Goal: Task Accomplishment & Management: Complete application form

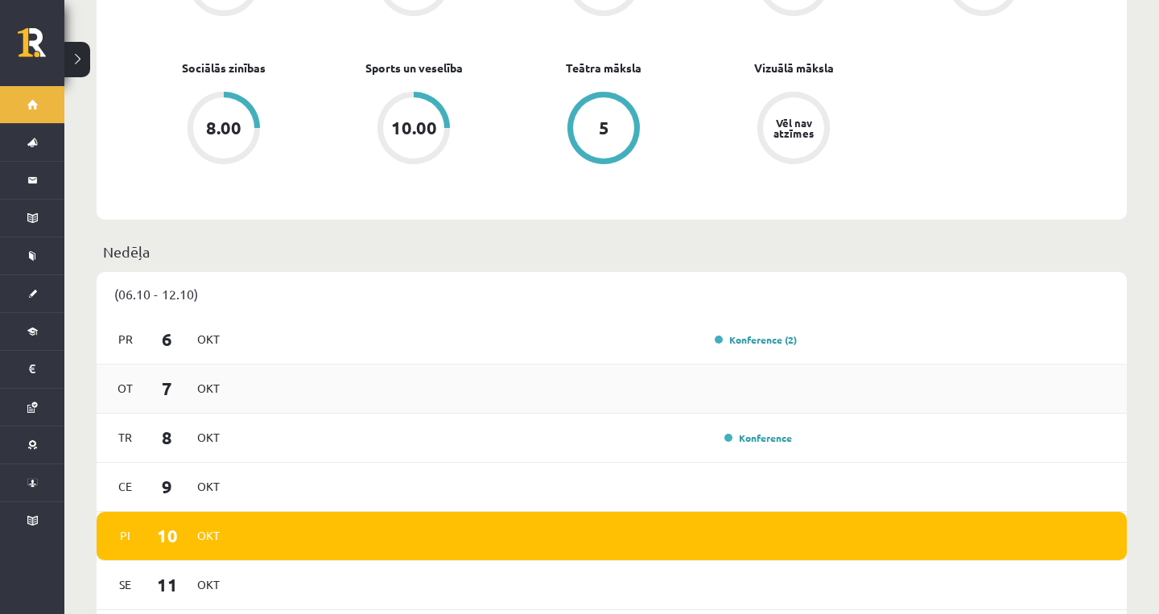
scroll to position [948, 0]
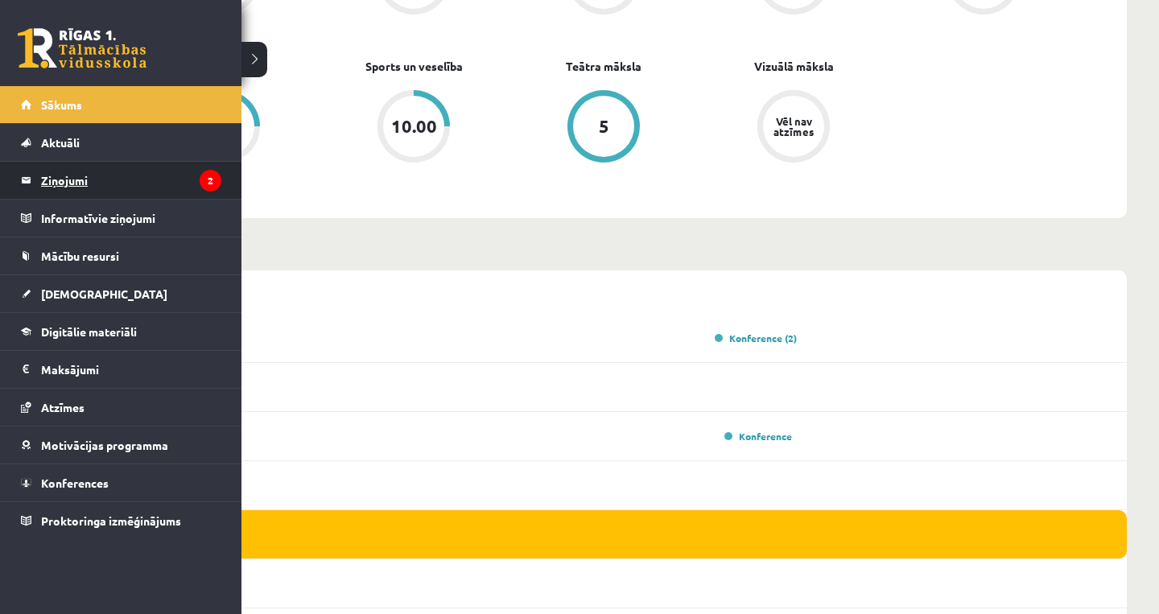
click at [45, 185] on legend "Ziņojumi 2" at bounding box center [131, 180] width 180 height 37
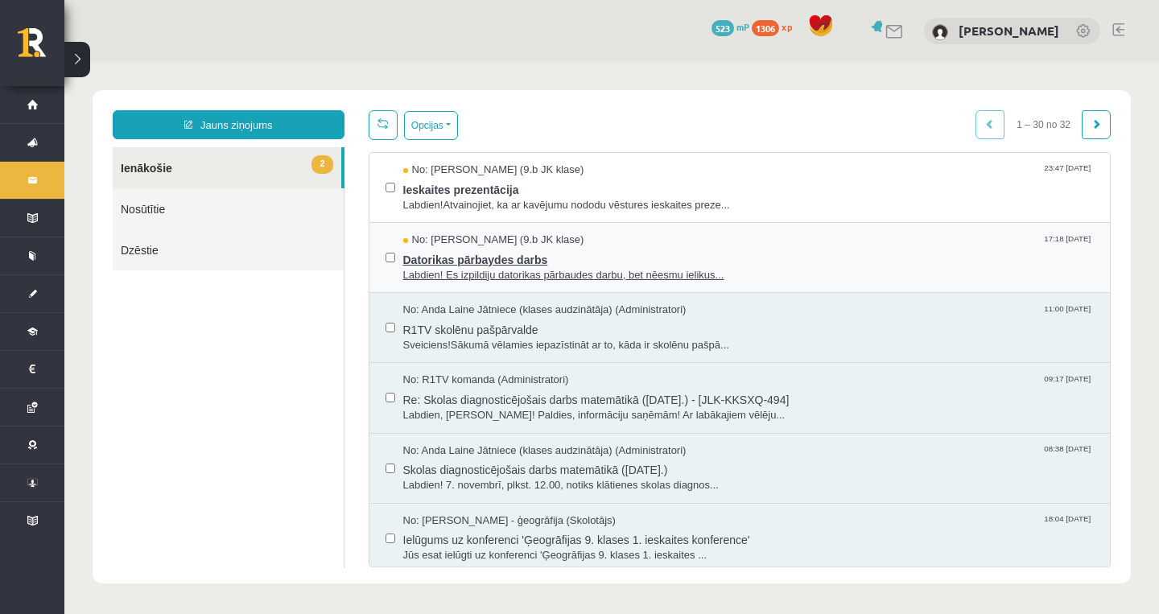
click at [612, 250] on span "Datorikas pārbaydes darbs" at bounding box center [748, 258] width 691 height 20
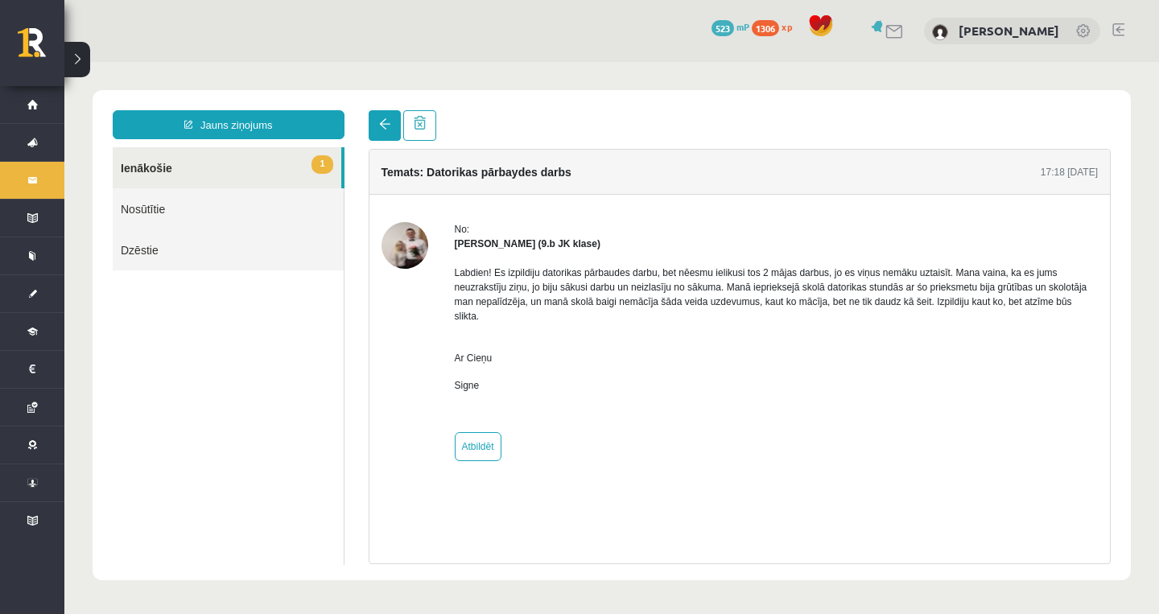
click at [393, 121] on link at bounding box center [385, 125] width 32 height 31
click at [378, 134] on link at bounding box center [385, 125] width 32 height 31
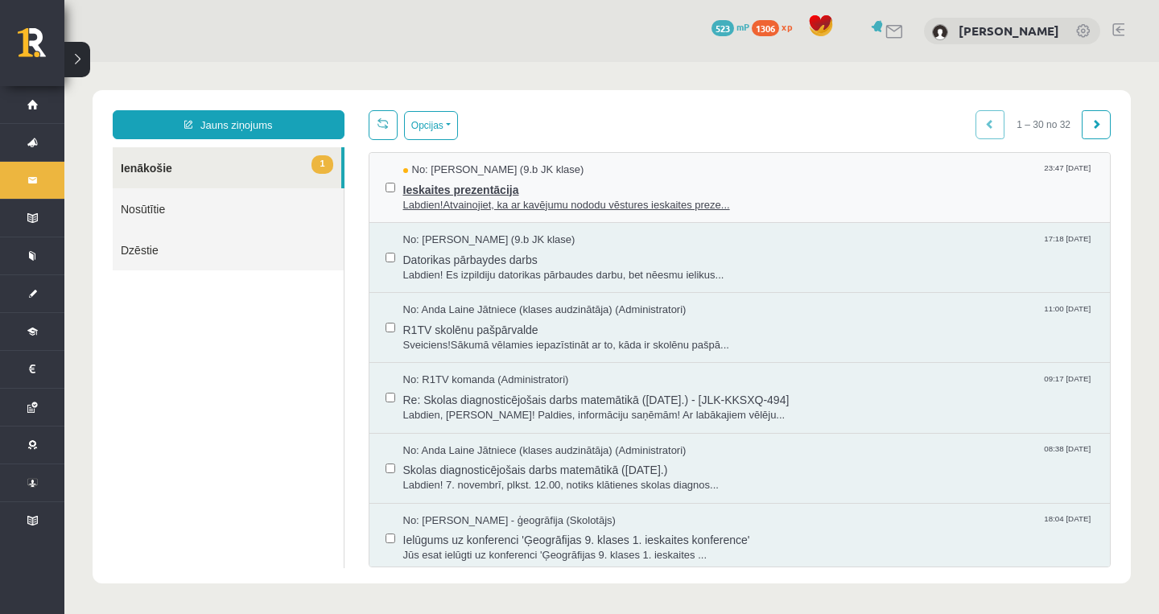
click at [604, 170] on div "No: Jana Sarkaniča (9.b JK klase) 23:47 08/10/2025" at bounding box center [748, 170] width 691 height 15
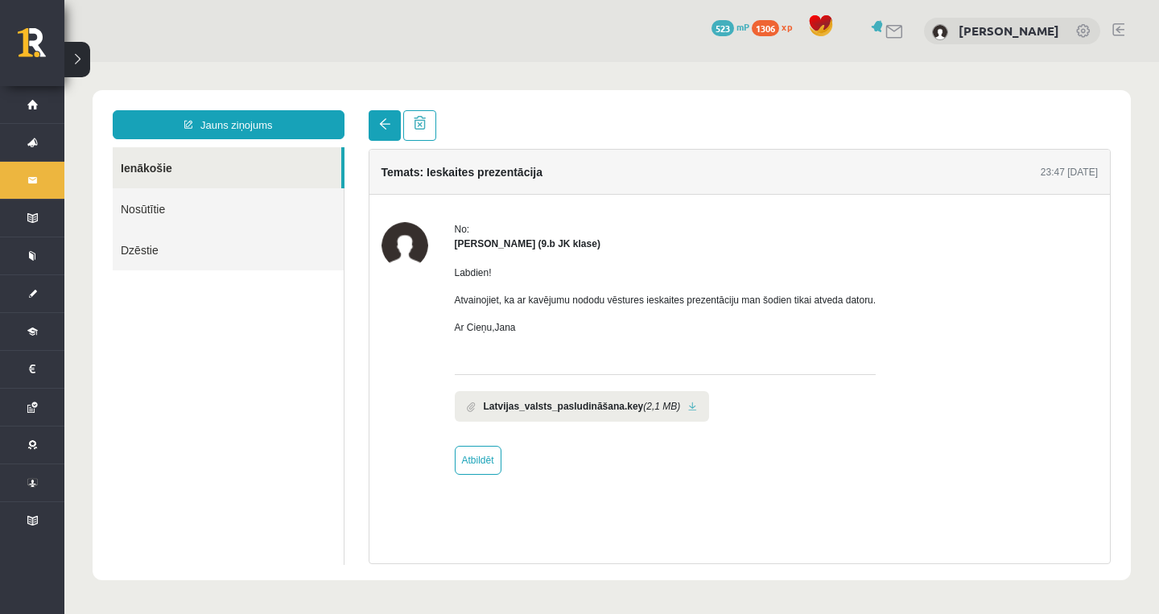
click at [382, 122] on span at bounding box center [384, 123] width 11 height 11
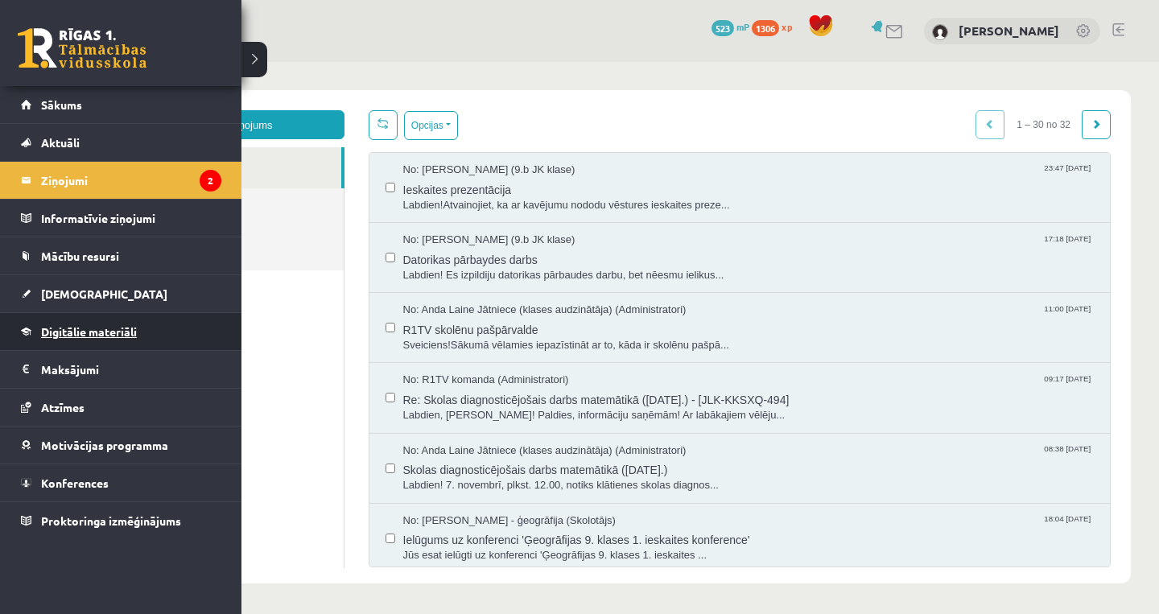
click at [93, 337] on span "Digitālie materiāli" at bounding box center [89, 331] width 96 height 14
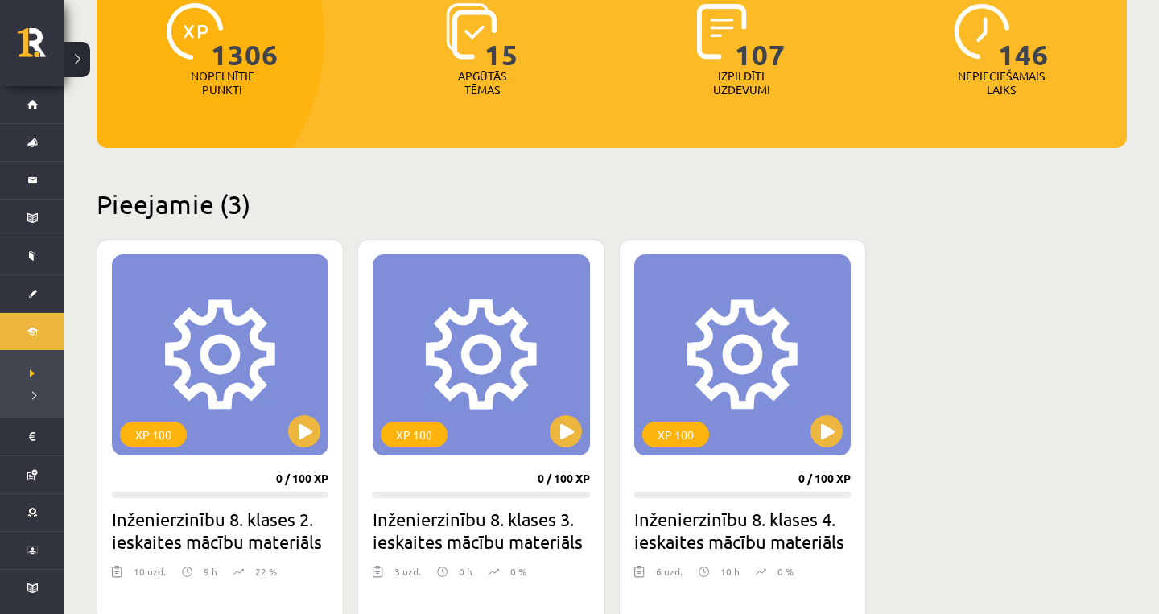
scroll to position [237, 0]
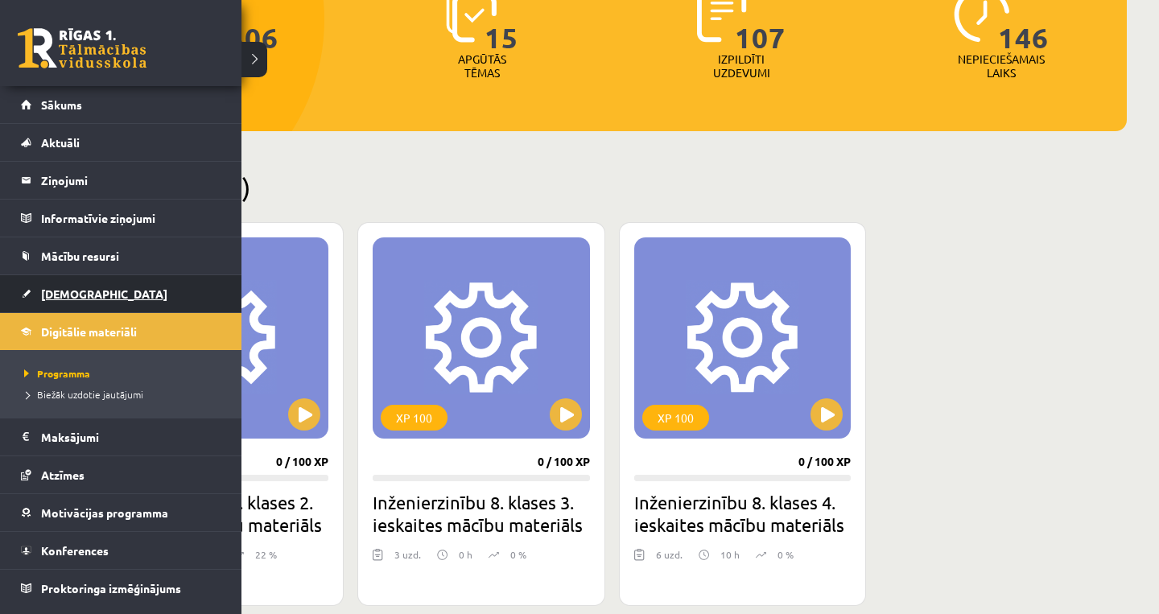
click at [78, 280] on link "[DEMOGRAPHIC_DATA]" at bounding box center [121, 293] width 200 height 37
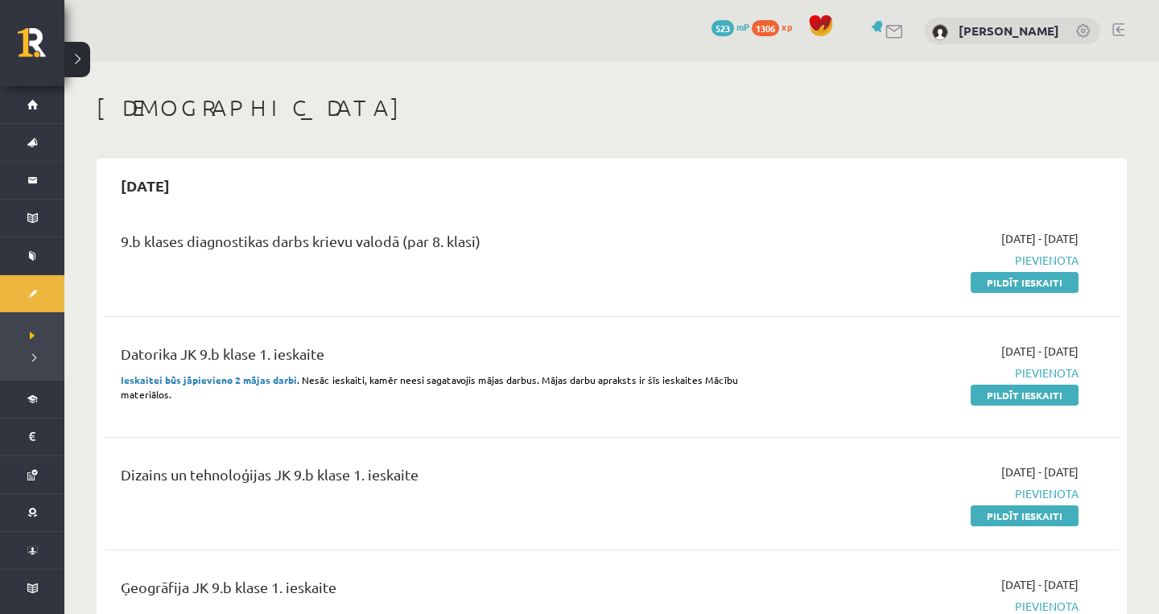
click at [1023, 263] on span "Pievienota" at bounding box center [926, 260] width 303 height 17
click at [1014, 277] on link "Pildīt ieskaiti" at bounding box center [1025, 282] width 108 height 21
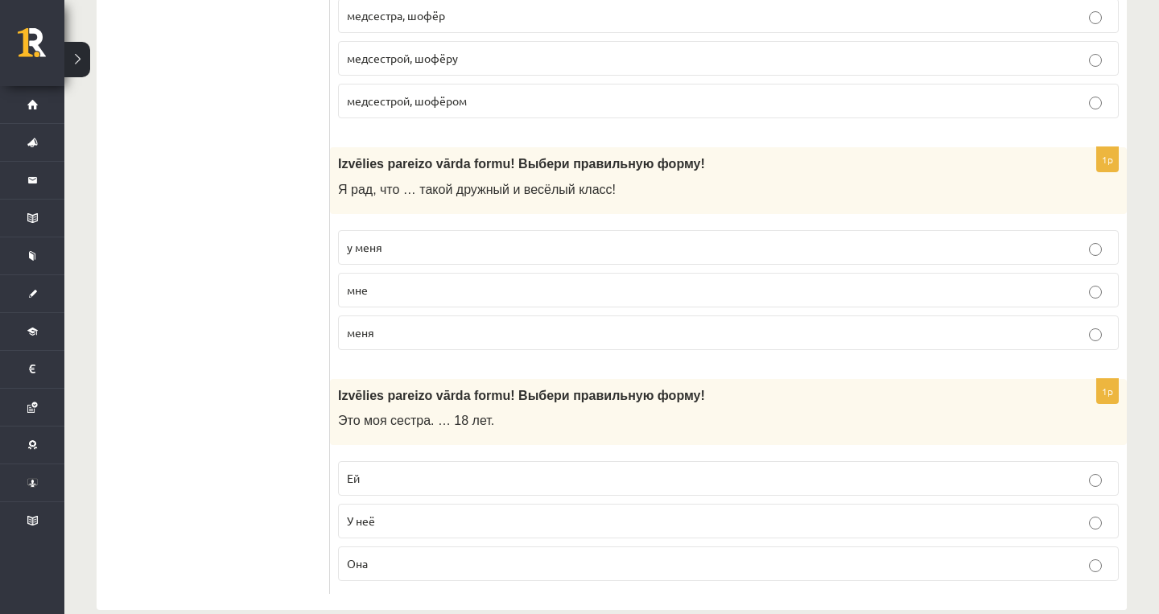
scroll to position [6178, 0]
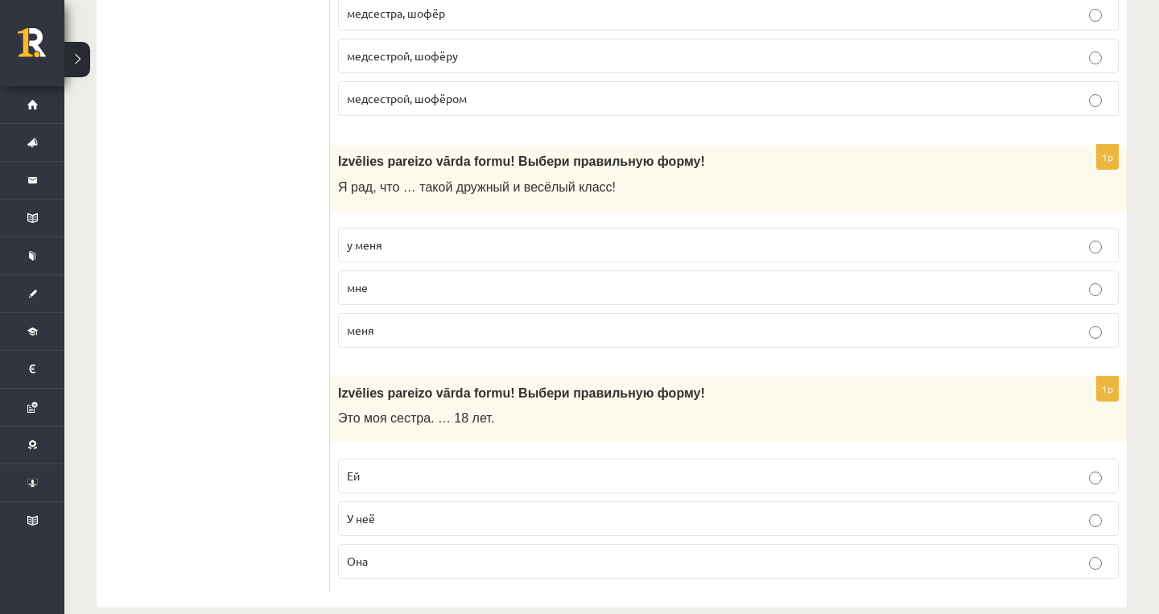
click at [581, 460] on label "Ей" at bounding box center [728, 476] width 781 height 35
click at [646, 241] on fieldset "у меня мне меня" at bounding box center [728, 286] width 781 height 133
click at [464, 544] on label "Она" at bounding box center [728, 561] width 781 height 35
click at [551, 270] on label "мне" at bounding box center [728, 287] width 781 height 35
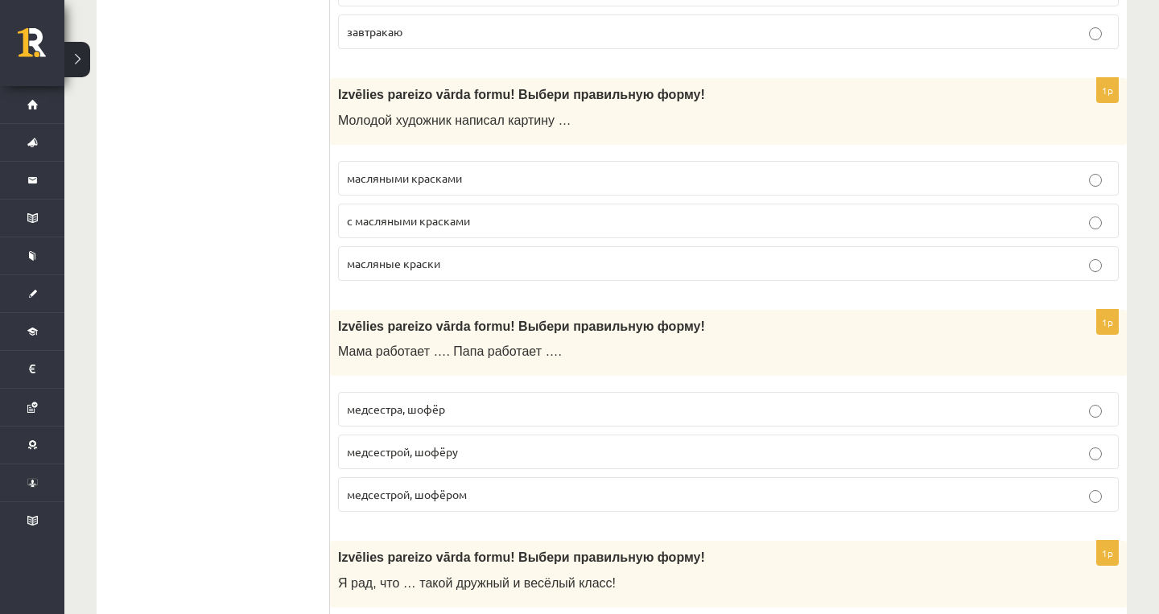
scroll to position [5683, 0]
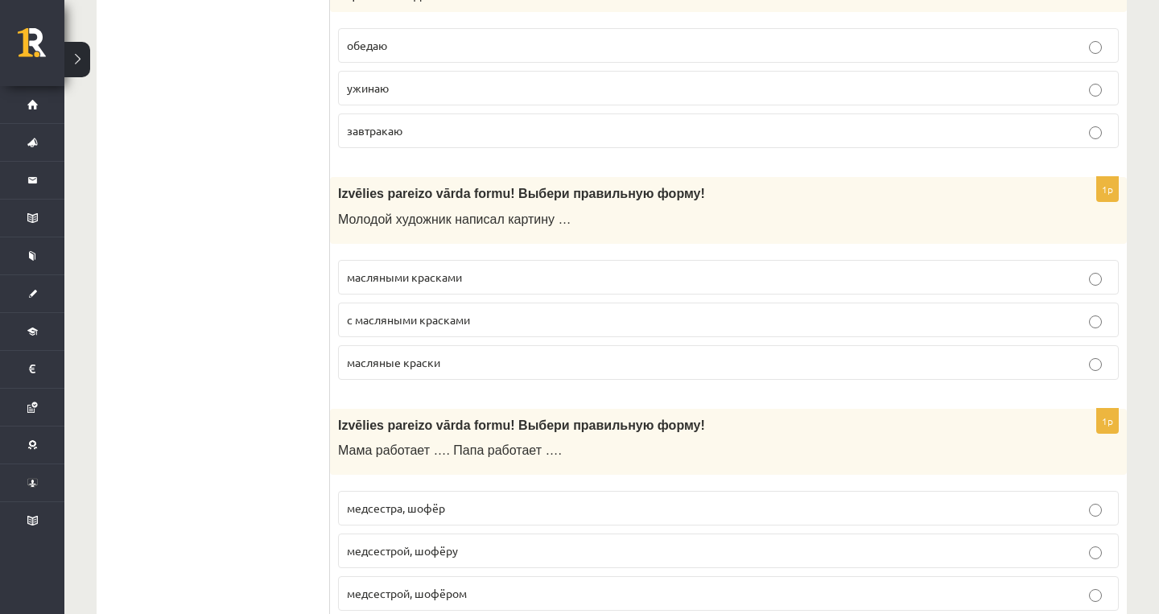
click at [542, 311] on p "с масляными красками" at bounding box center [728, 319] width 763 height 17
click at [549, 585] on p "медсестрой, шофёром" at bounding box center [728, 593] width 763 height 17
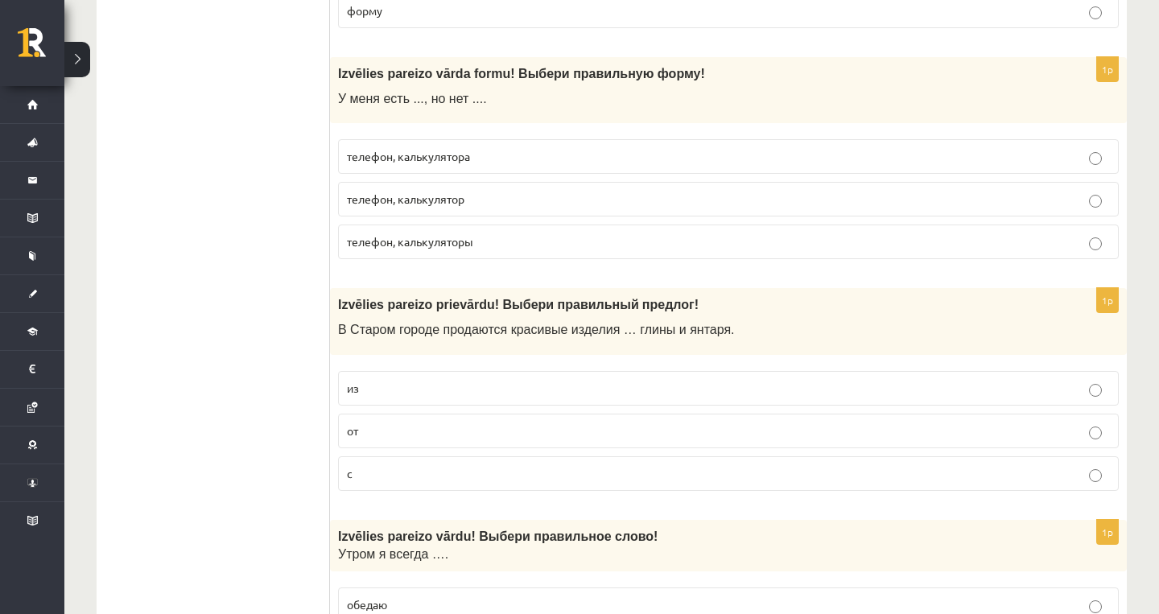
click at [548, 596] on p "обедаю" at bounding box center [728, 604] width 763 height 17
click at [582, 427] on fieldset "из от с" at bounding box center [728, 429] width 781 height 133
click at [645, 182] on label "телефон, калькулятор" at bounding box center [728, 199] width 781 height 35
click at [630, 423] on p "от" at bounding box center [728, 431] width 763 height 17
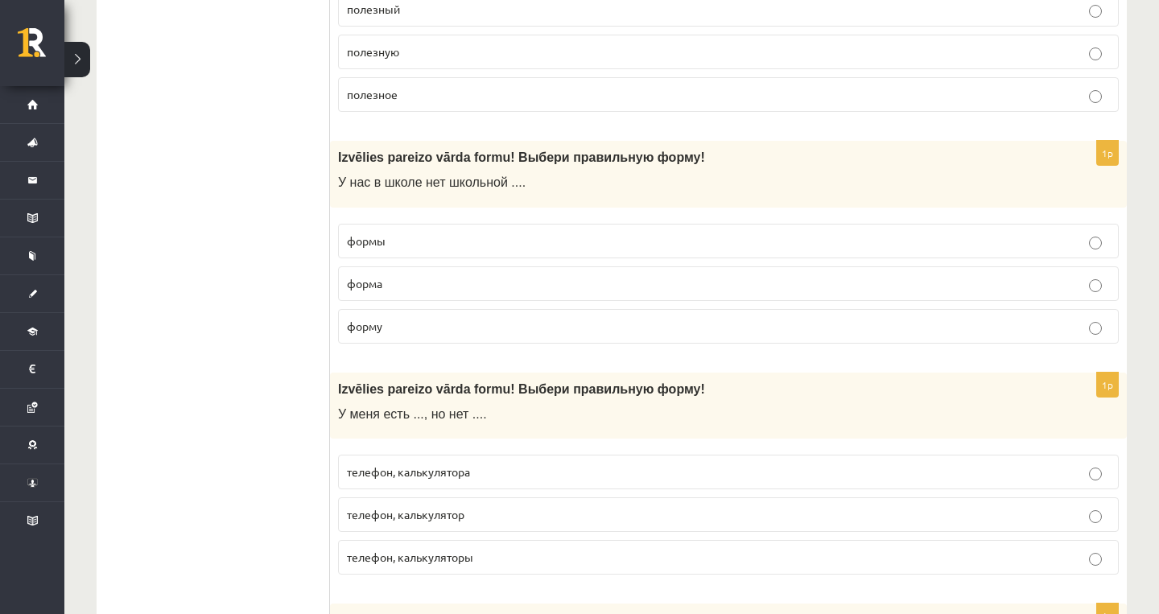
scroll to position [4761, 0]
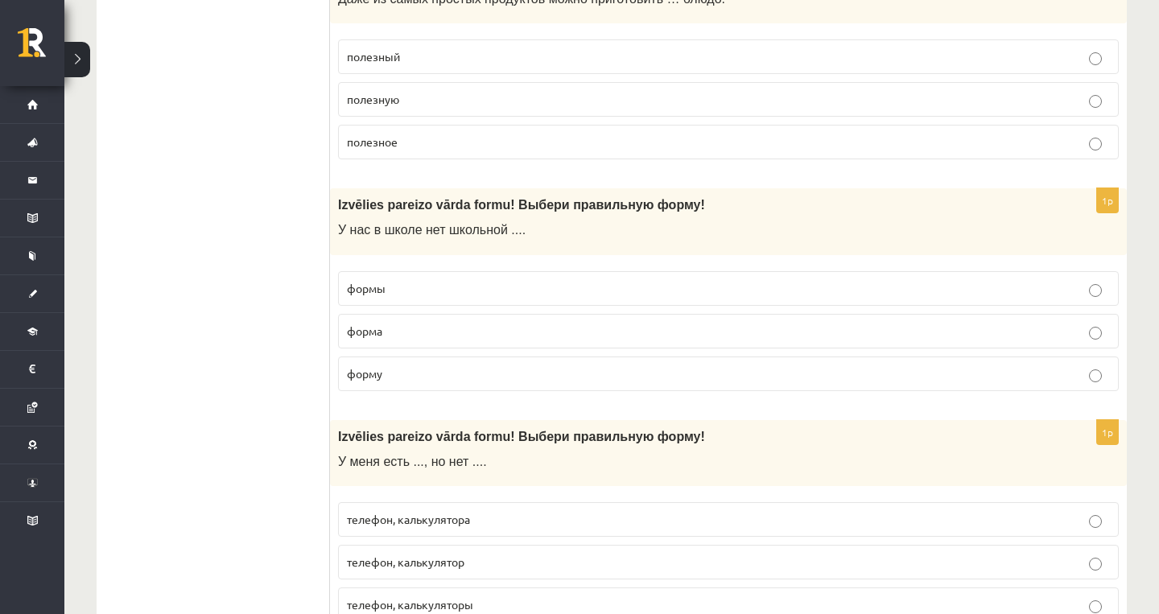
click at [630, 420] on div "Izvēlies pareizo vārda formu! Выбери правильную форму! У меня есть ..., но нет …" at bounding box center [728, 453] width 797 height 67
click at [634, 369] on label "форму" at bounding box center [728, 374] width 781 height 35
click at [761, 101] on fieldset "полезный полезную полезное" at bounding box center [728, 97] width 781 height 133
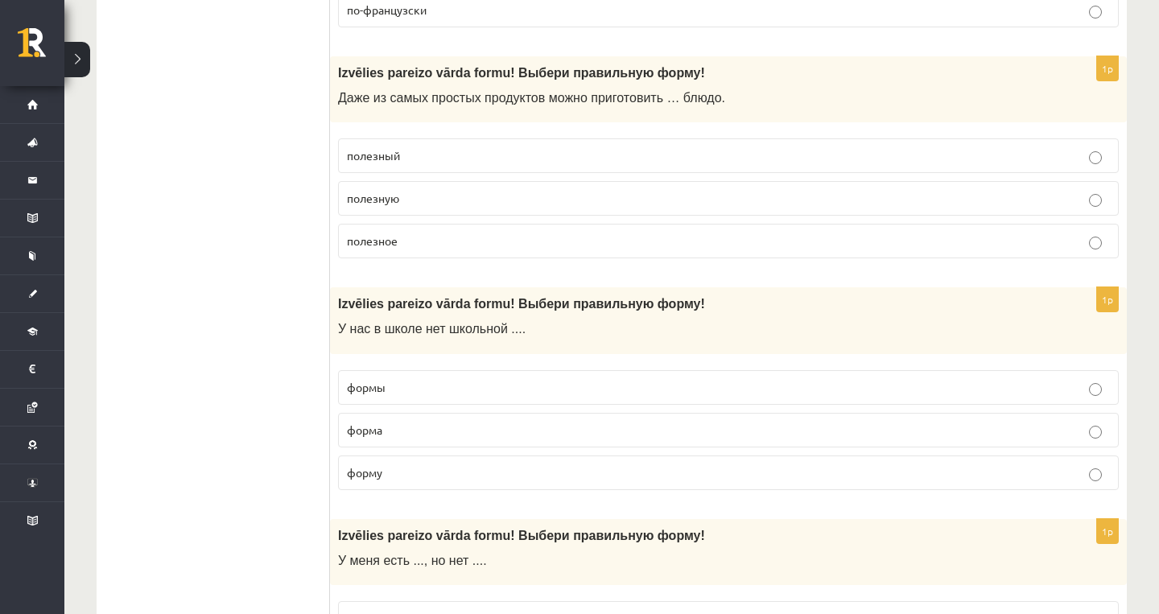
scroll to position [4658, 1]
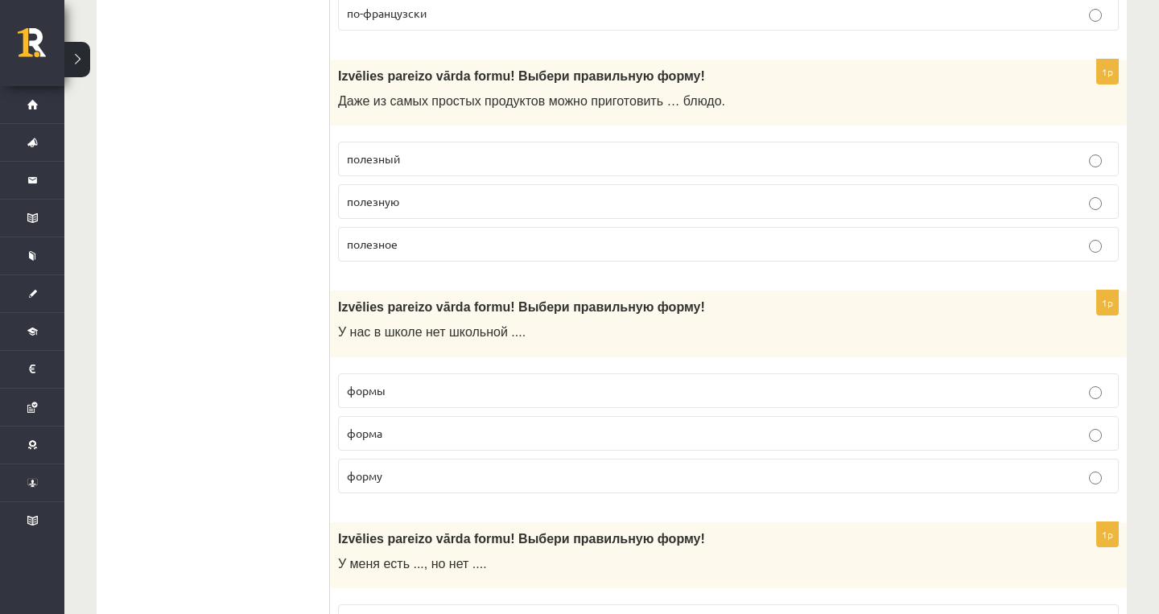
click at [760, 151] on p "полезный" at bounding box center [728, 159] width 763 height 17
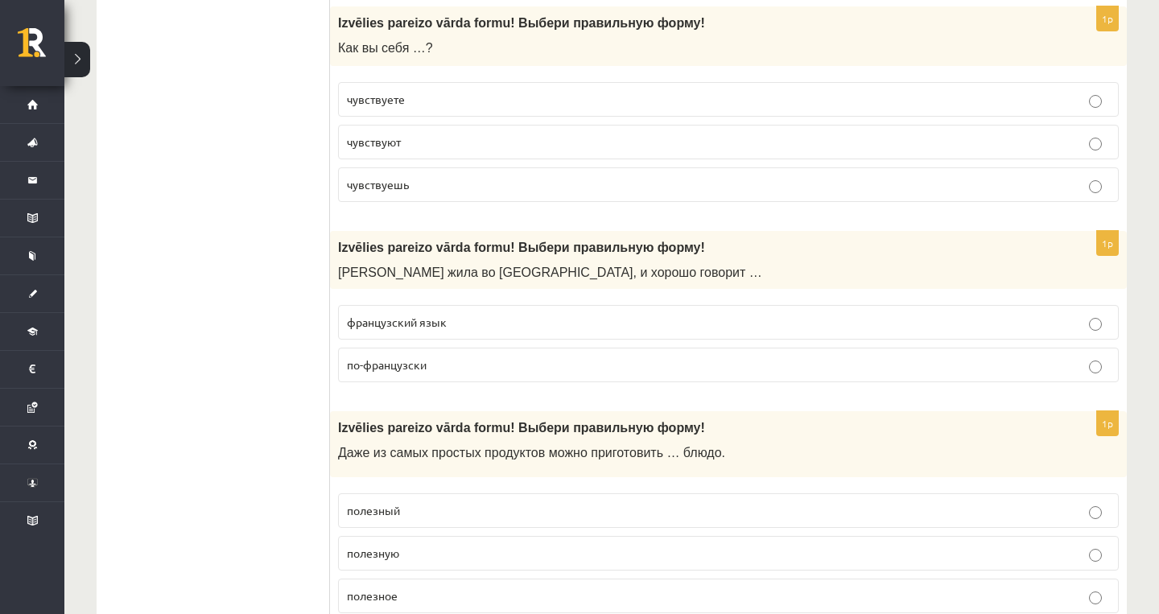
scroll to position [4189, 0]
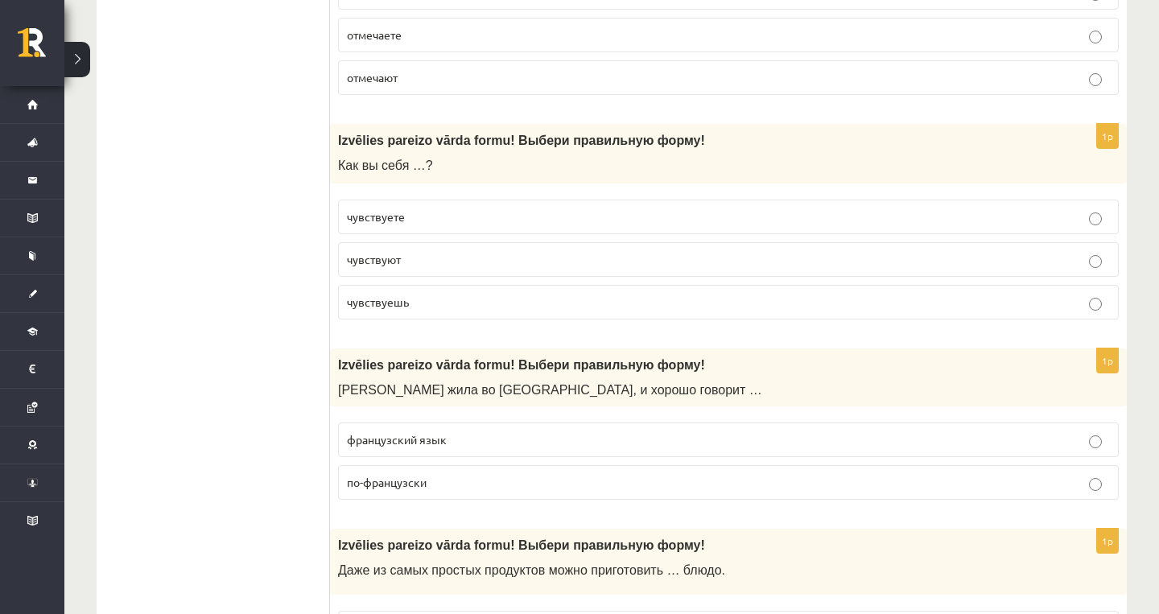
click at [727, 433] on label "французский язык" at bounding box center [728, 440] width 781 height 35
click at [785, 208] on p "чувствуете" at bounding box center [728, 216] width 763 height 17
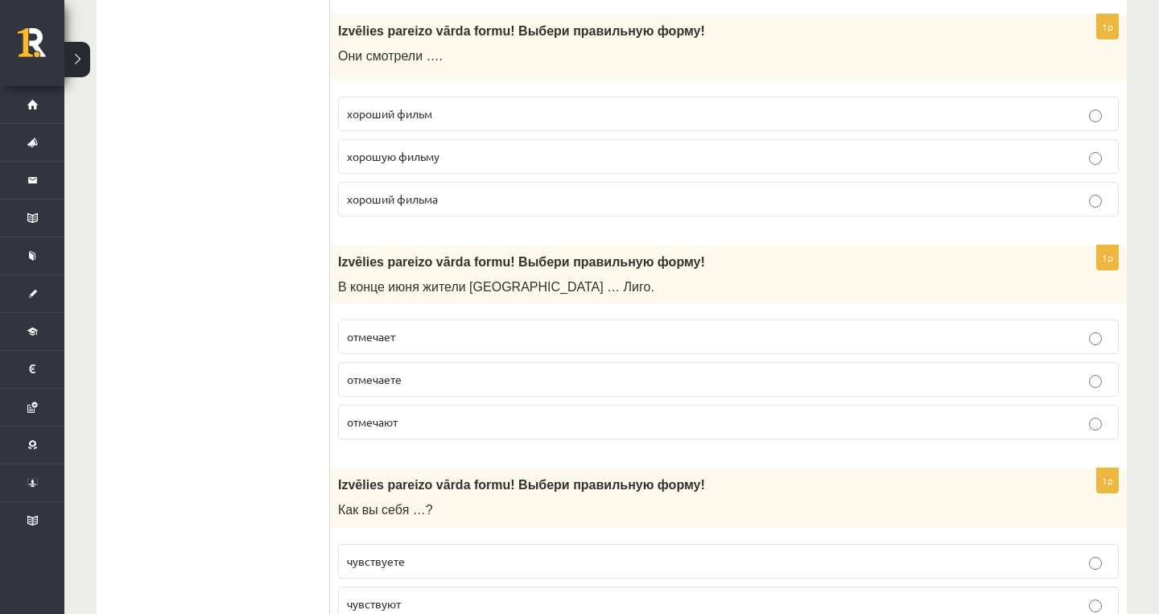
scroll to position [3784, 0]
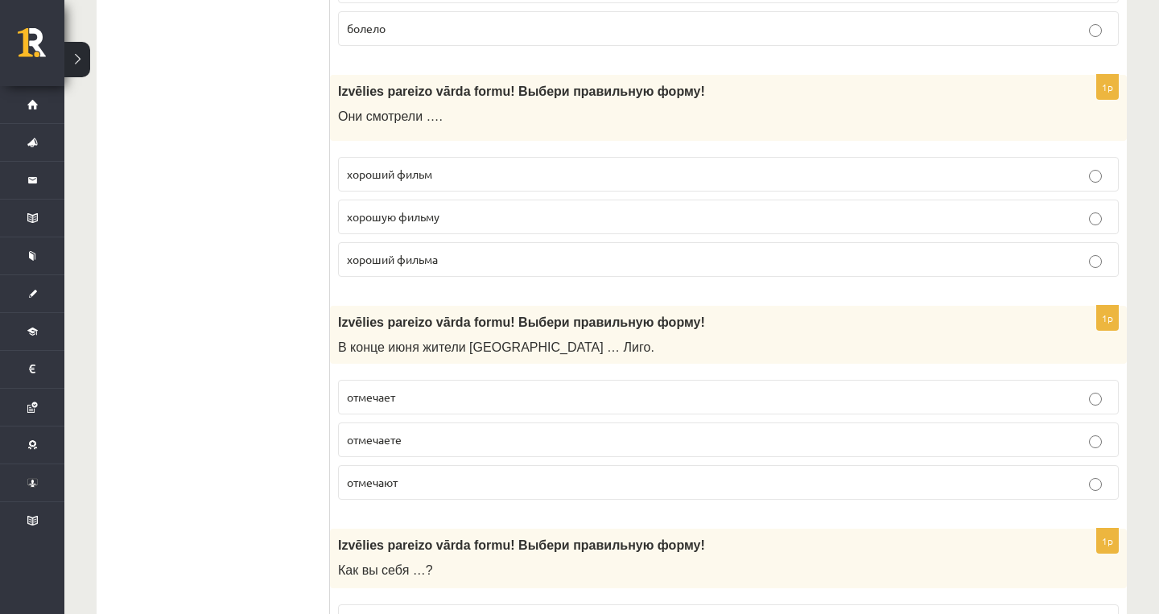
click at [705, 431] on p "отмечаете" at bounding box center [728, 439] width 763 height 17
click at [785, 208] on p "хорошую фильму" at bounding box center [728, 216] width 763 height 17
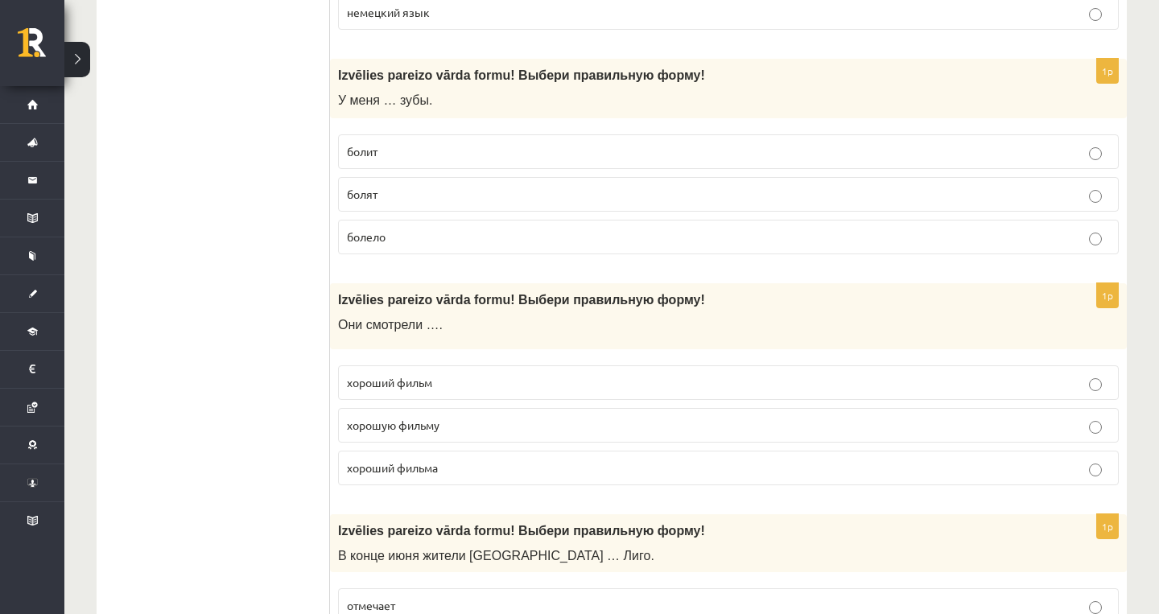
click at [785, 198] on fieldset "болит болят болело" at bounding box center [728, 192] width 781 height 133
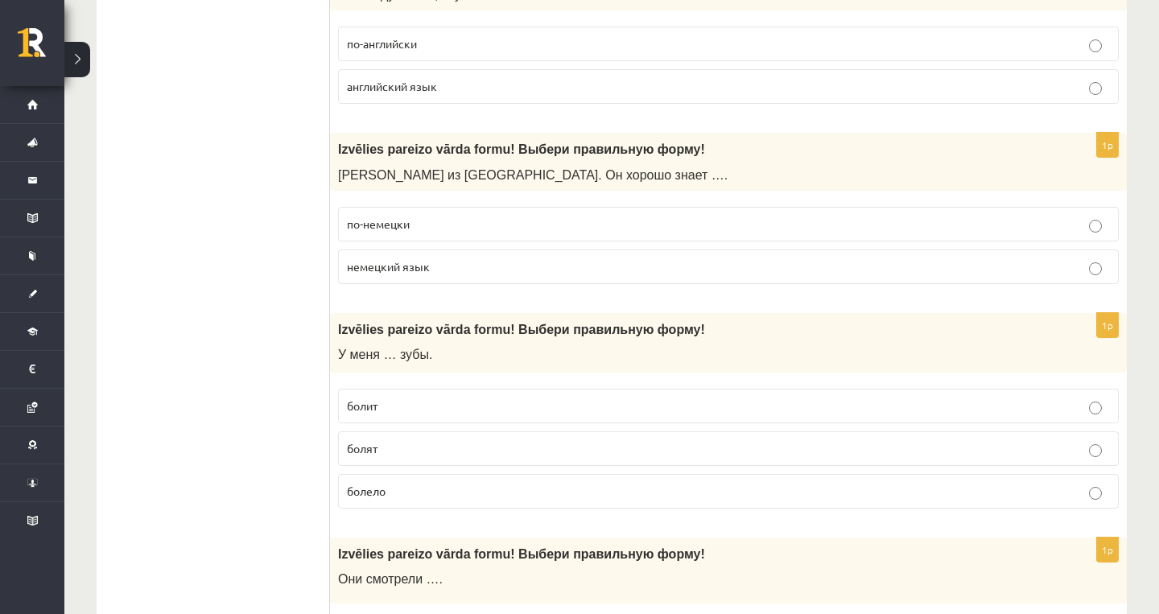
scroll to position [3324, 0]
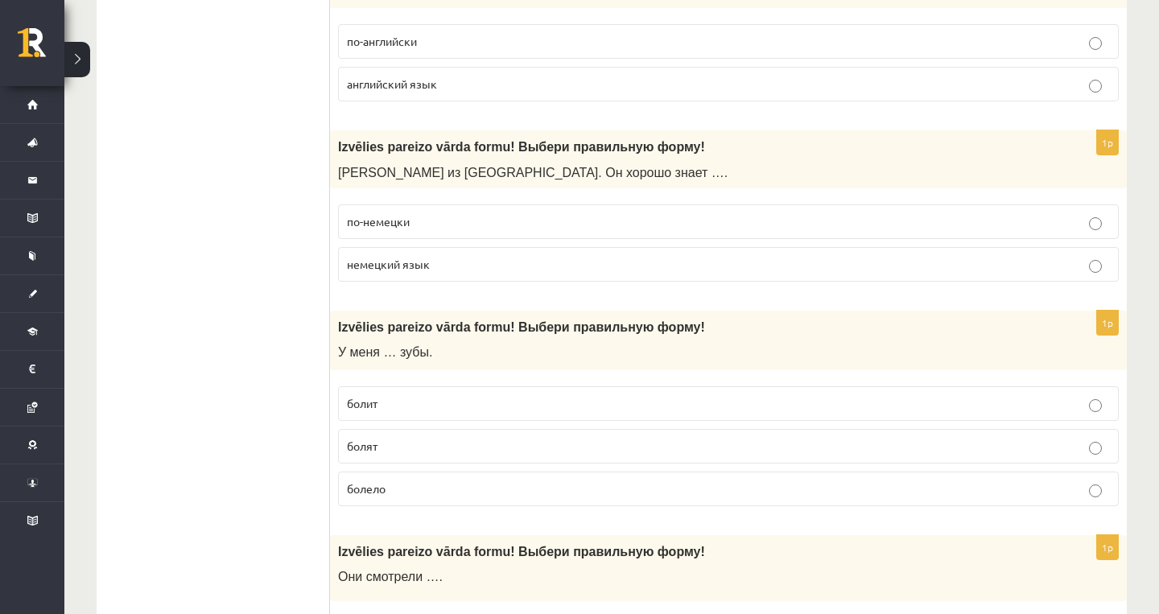
click at [786, 225] on label "по-немецки" at bounding box center [728, 221] width 781 height 35
click at [761, 447] on label "болят" at bounding box center [728, 446] width 781 height 35
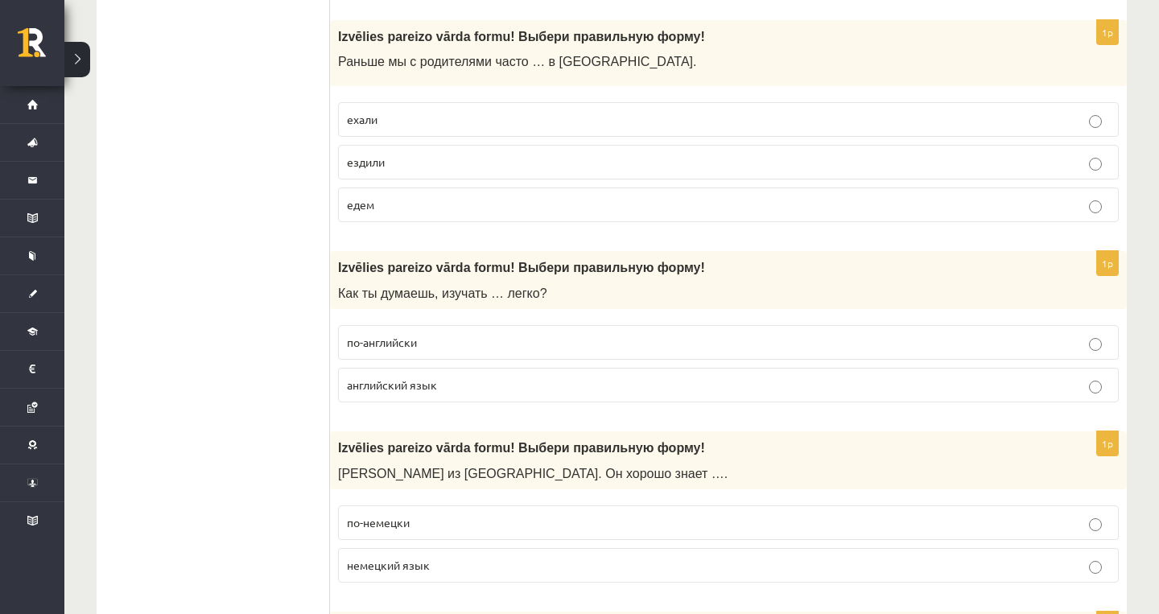
scroll to position [3000, 0]
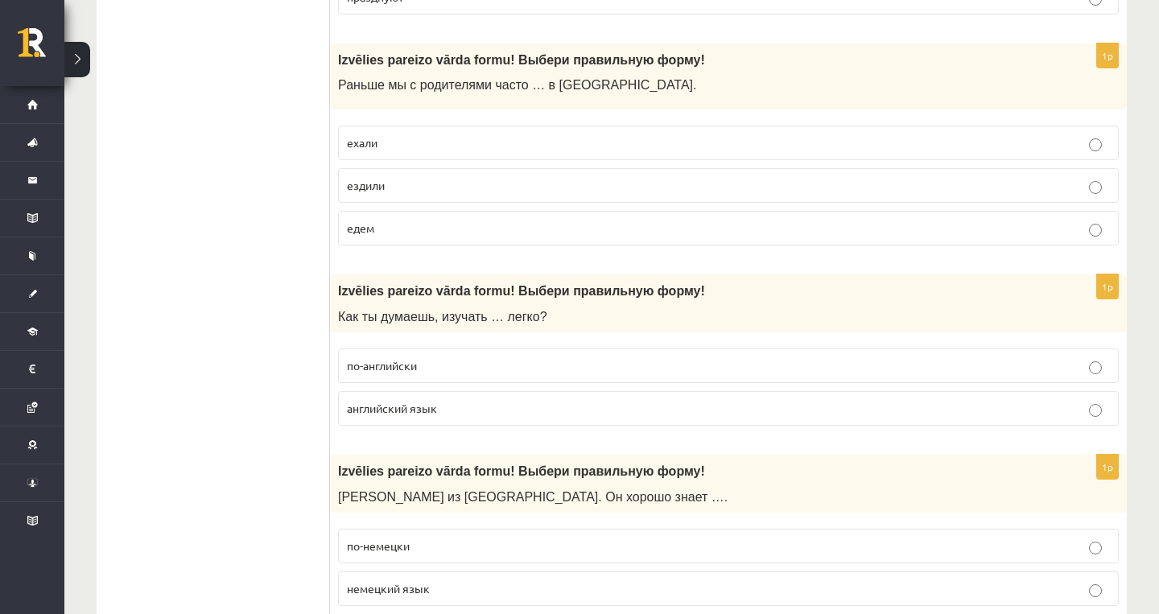
click at [774, 400] on p "английский язык" at bounding box center [728, 408] width 763 height 17
click at [831, 229] on label "едем" at bounding box center [728, 228] width 781 height 35
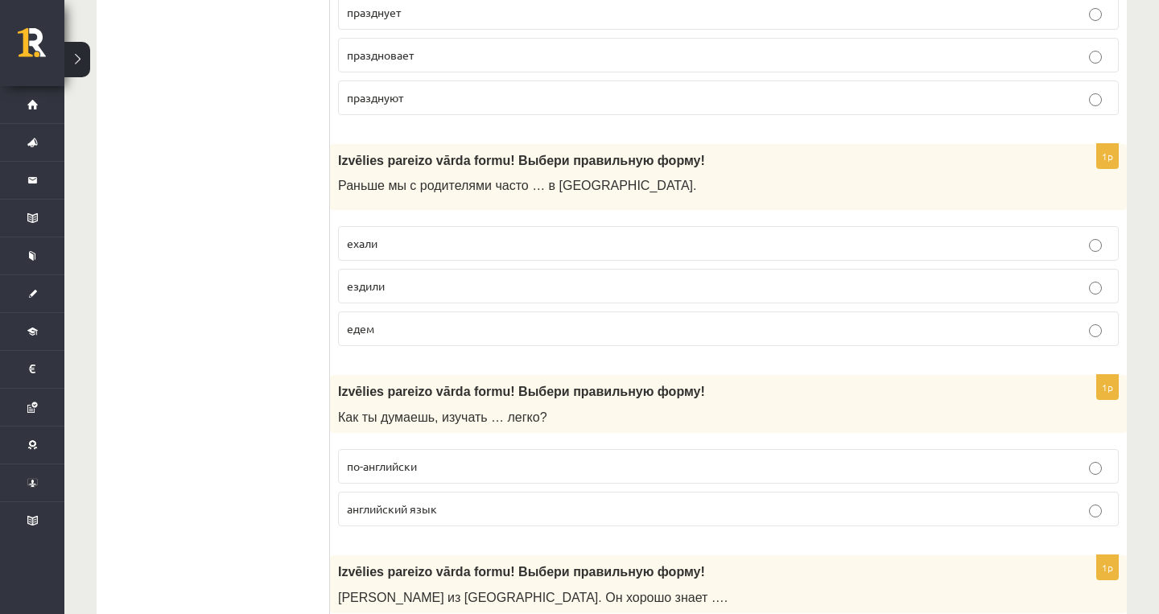
scroll to position [2899, 0]
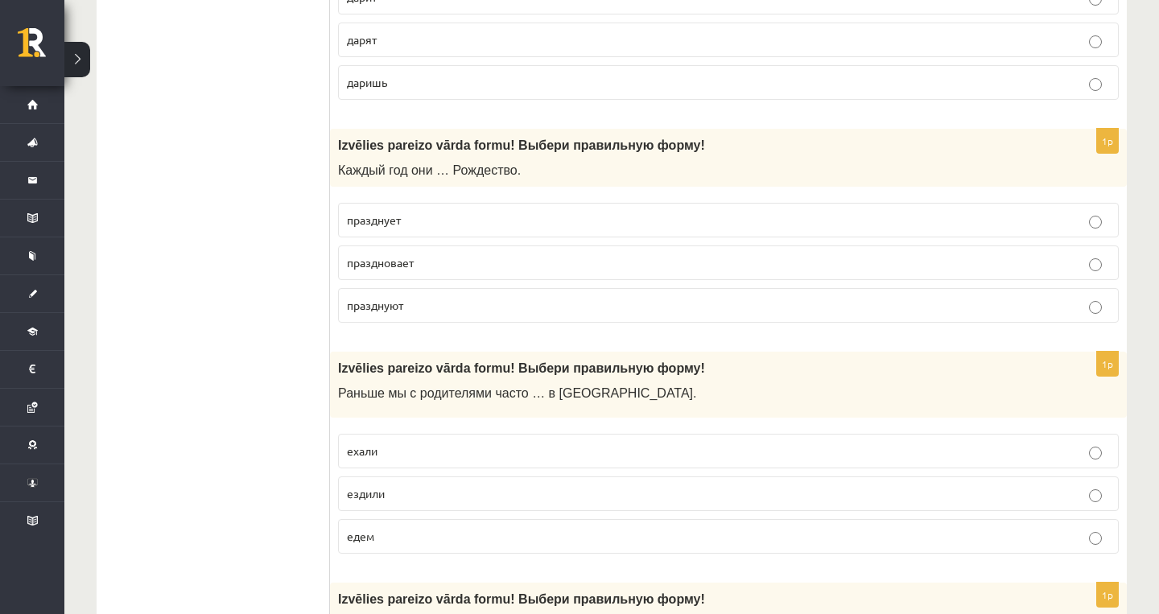
click at [579, 308] on label "празднуют" at bounding box center [728, 305] width 781 height 35
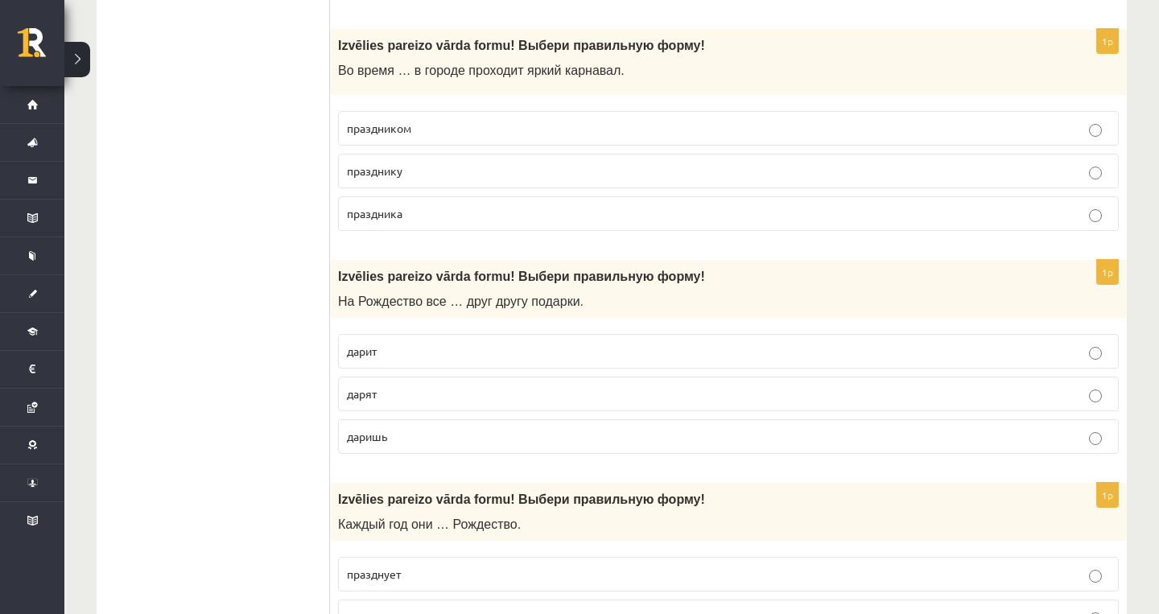
scroll to position [2242, 0]
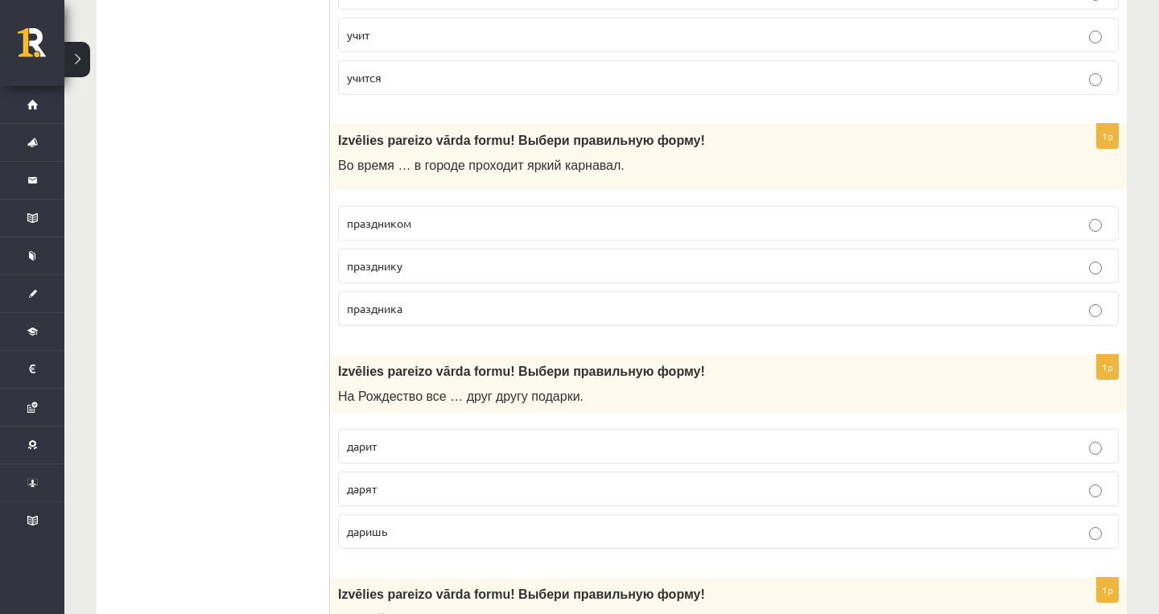
click at [532, 489] on label "дарят" at bounding box center [728, 489] width 781 height 35
click at [576, 215] on p "праздником" at bounding box center [728, 223] width 763 height 17
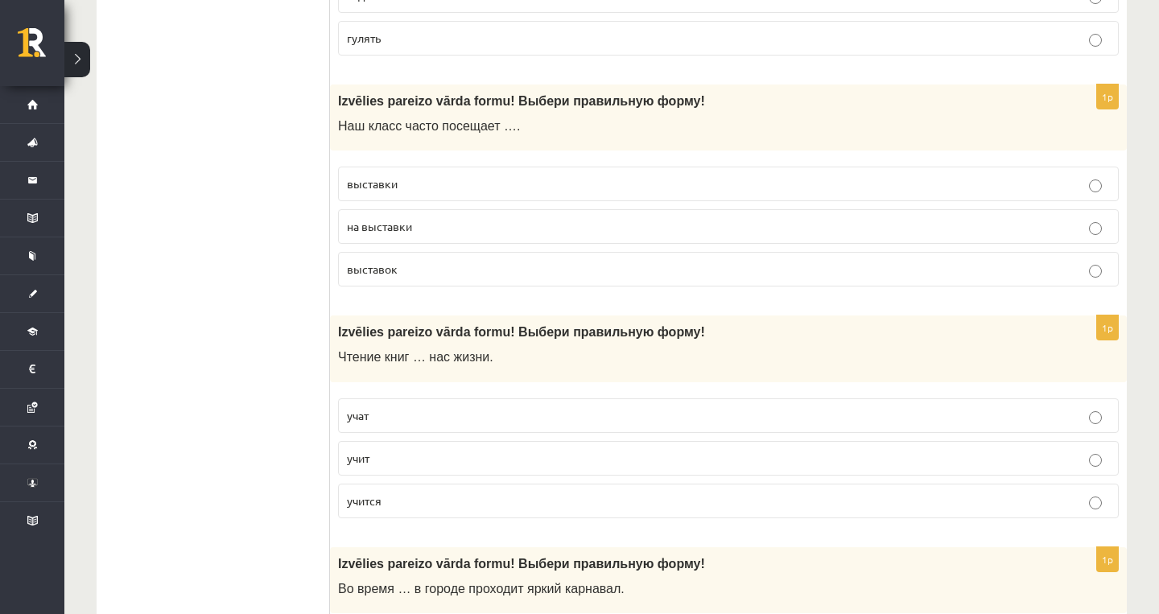
scroll to position [1750, 0]
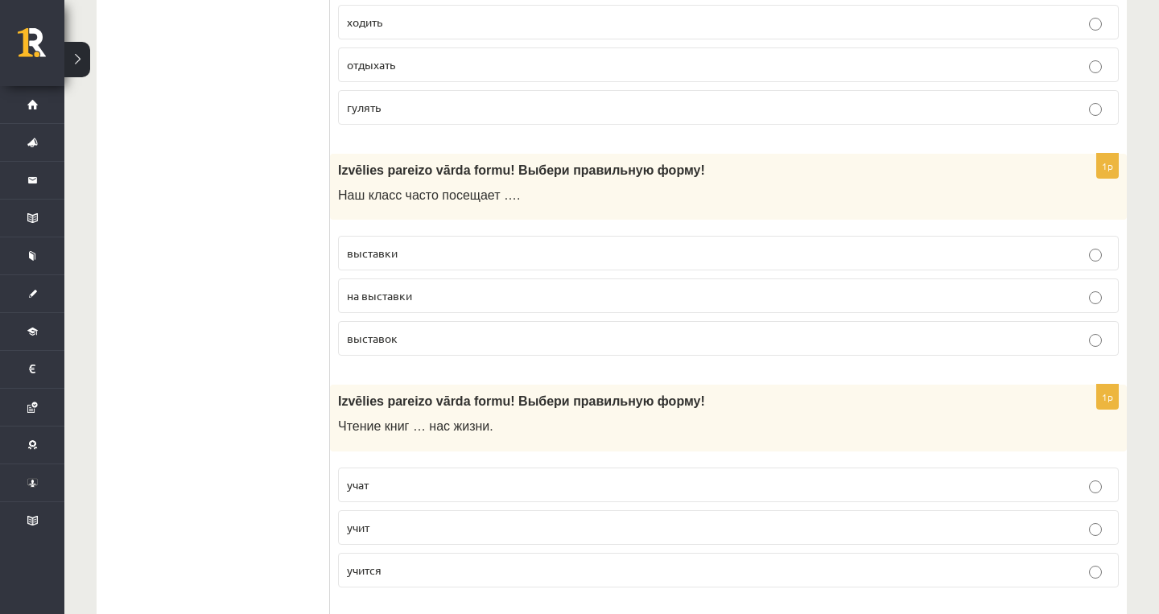
click at [539, 445] on div "1p Izvēlies pareizo vārda formu! Выбери правильную форму! Чтение книг … нас жиз…" at bounding box center [728, 493] width 797 height 216
click at [538, 483] on p "учат" at bounding box center [728, 484] width 763 height 17
click at [564, 278] on label "на выставки" at bounding box center [728, 295] width 781 height 35
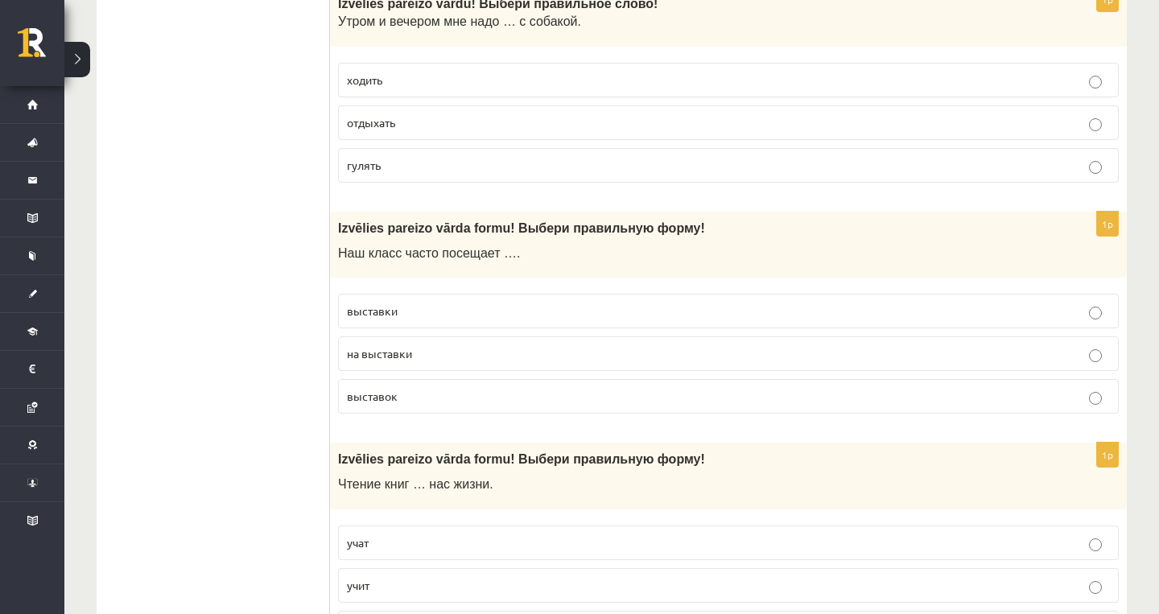
scroll to position [1601, 0]
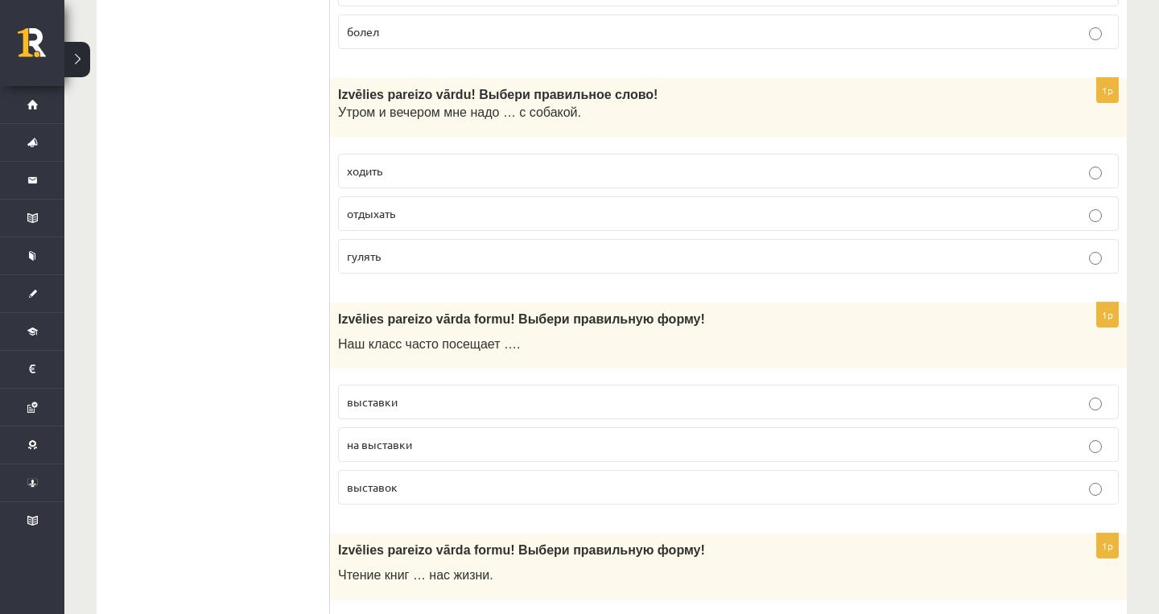
click at [564, 273] on div "1p Izvēlies pareizo vārdu! Выбери правильн ое слово! Утром и вечером мне надо ……" at bounding box center [728, 182] width 797 height 208
click at [591, 254] on p "гулять" at bounding box center [728, 256] width 763 height 17
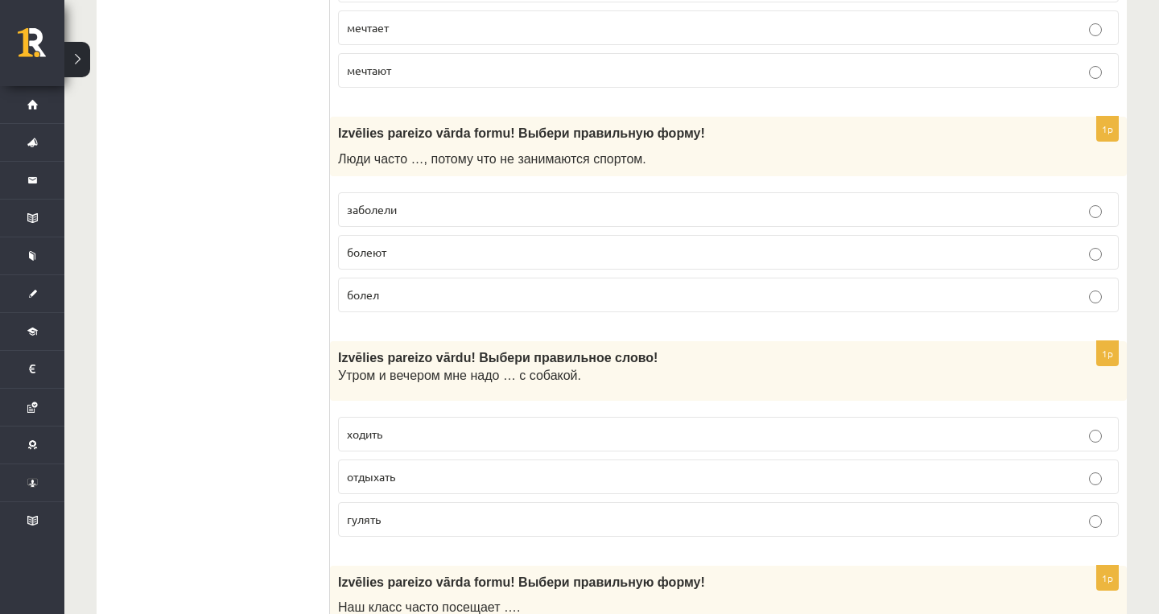
scroll to position [1306, 0]
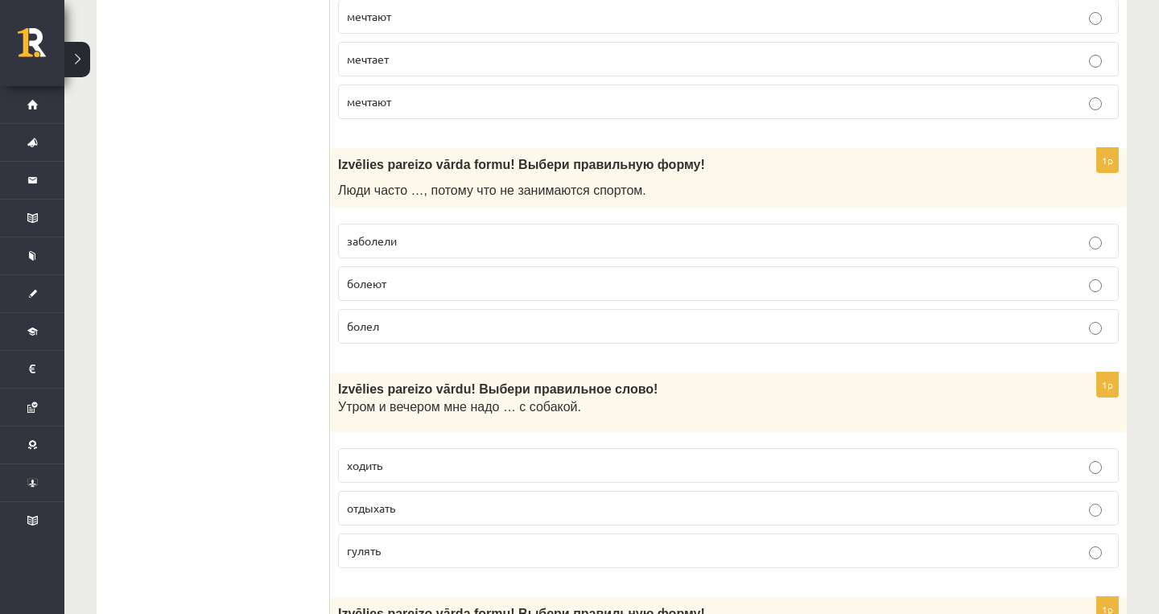
click at [591, 254] on fieldset "заболели болеют болел" at bounding box center [728, 282] width 781 height 133
click at [669, 68] on label "мечтает" at bounding box center [728, 59] width 781 height 35
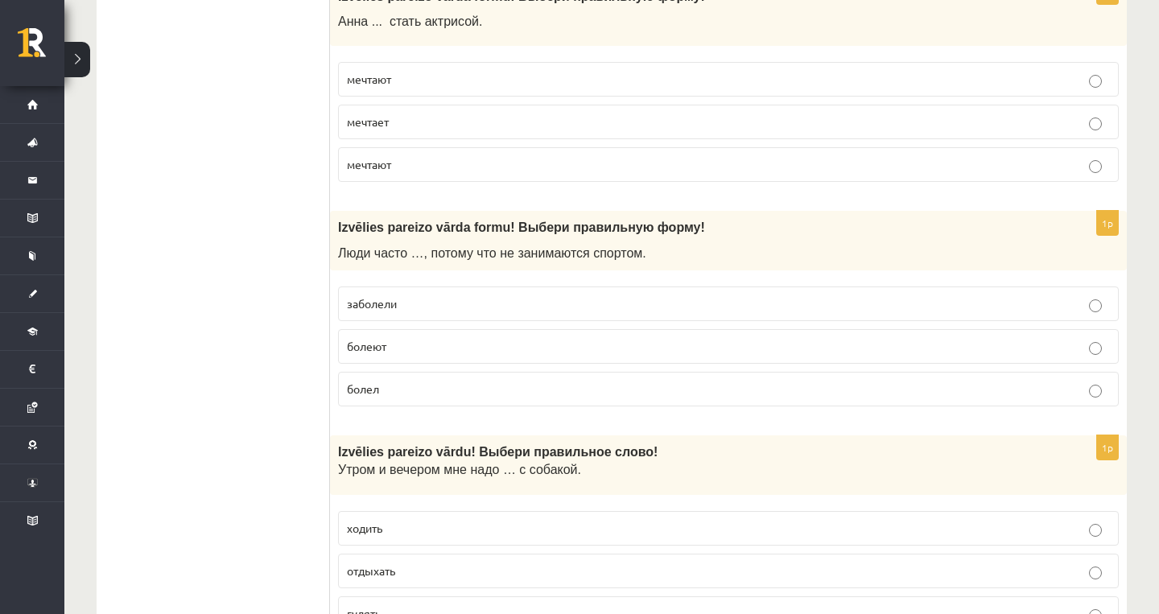
scroll to position [1239, 0]
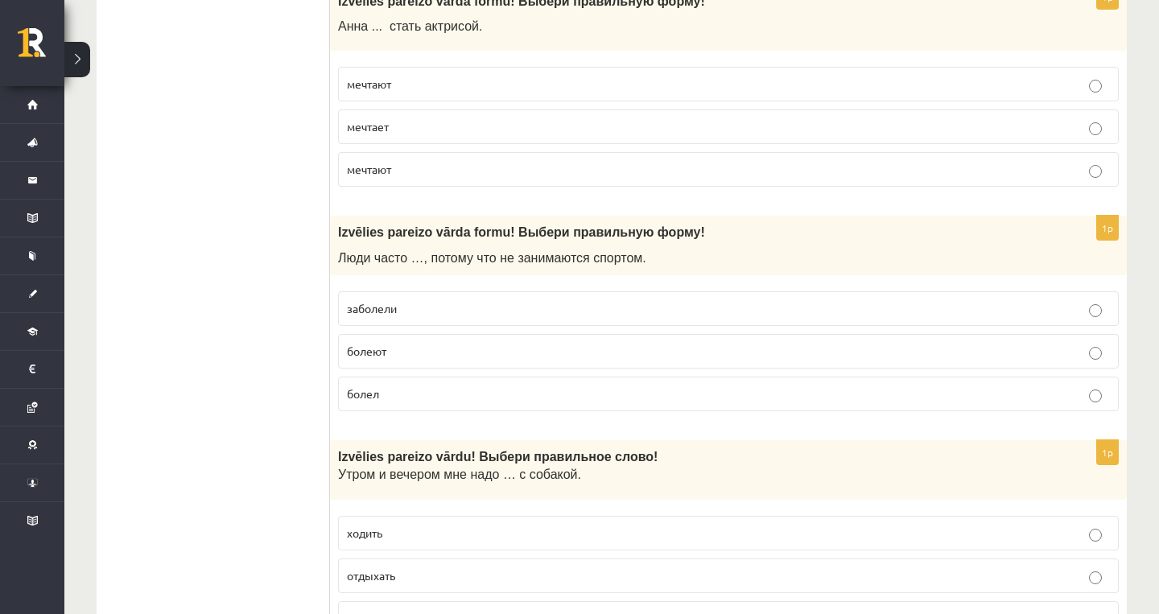
click at [653, 284] on fieldset "заболели болеют болел" at bounding box center [728, 349] width 781 height 133
click at [653, 343] on p "болеют" at bounding box center [728, 351] width 763 height 17
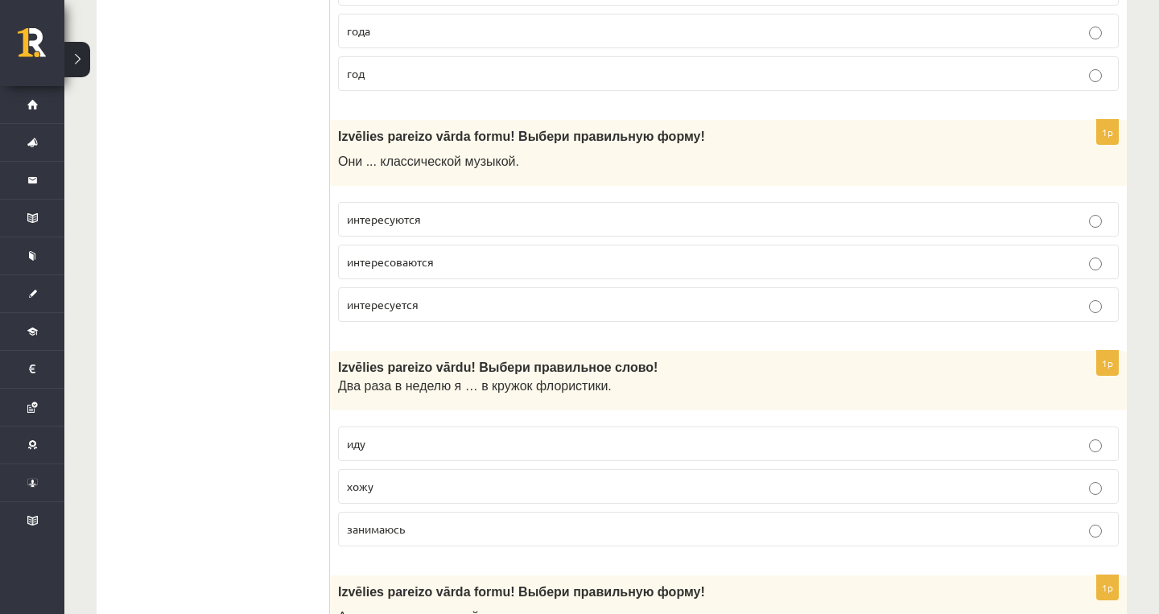
scroll to position [645, 0]
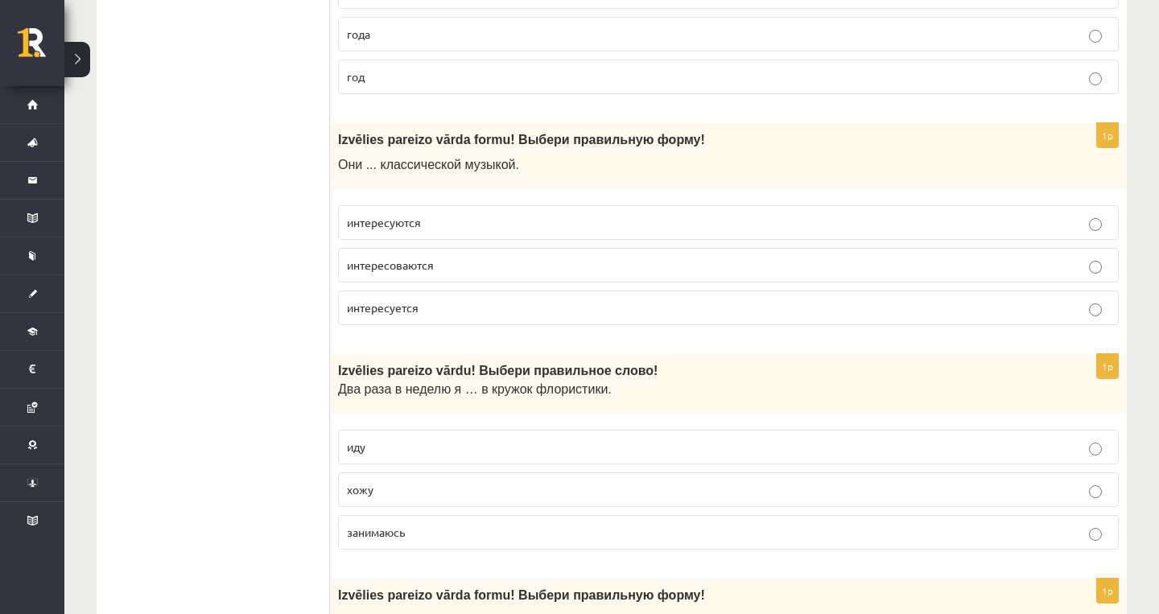
click at [583, 447] on p "иду" at bounding box center [728, 447] width 763 height 17
click at [620, 243] on fieldset "интересуются интересоваются интересуется" at bounding box center [728, 263] width 781 height 133
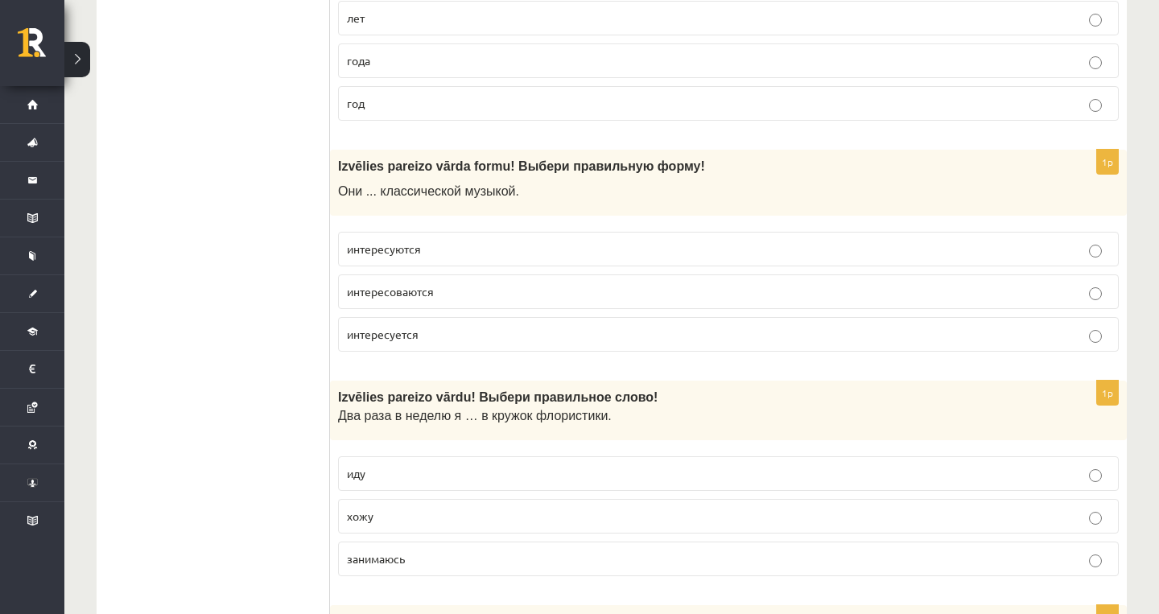
scroll to position [610, 0]
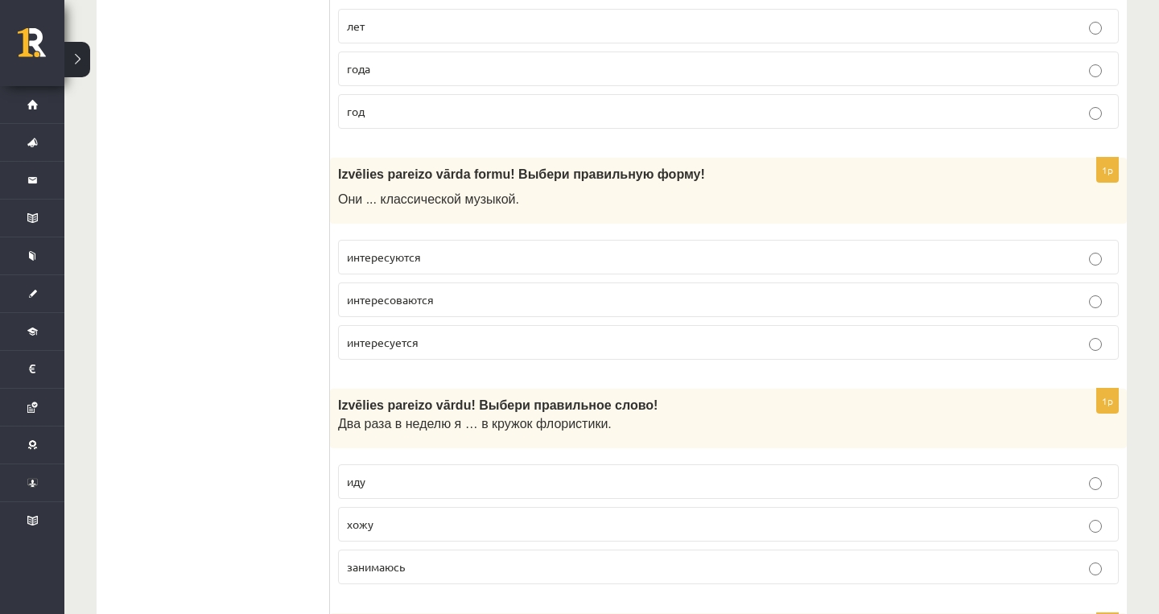
click at [621, 278] on fieldset "интересуются интересоваются интересуется" at bounding box center [728, 298] width 781 height 133
click at [623, 296] on p "интересоваются" at bounding box center [728, 299] width 763 height 17
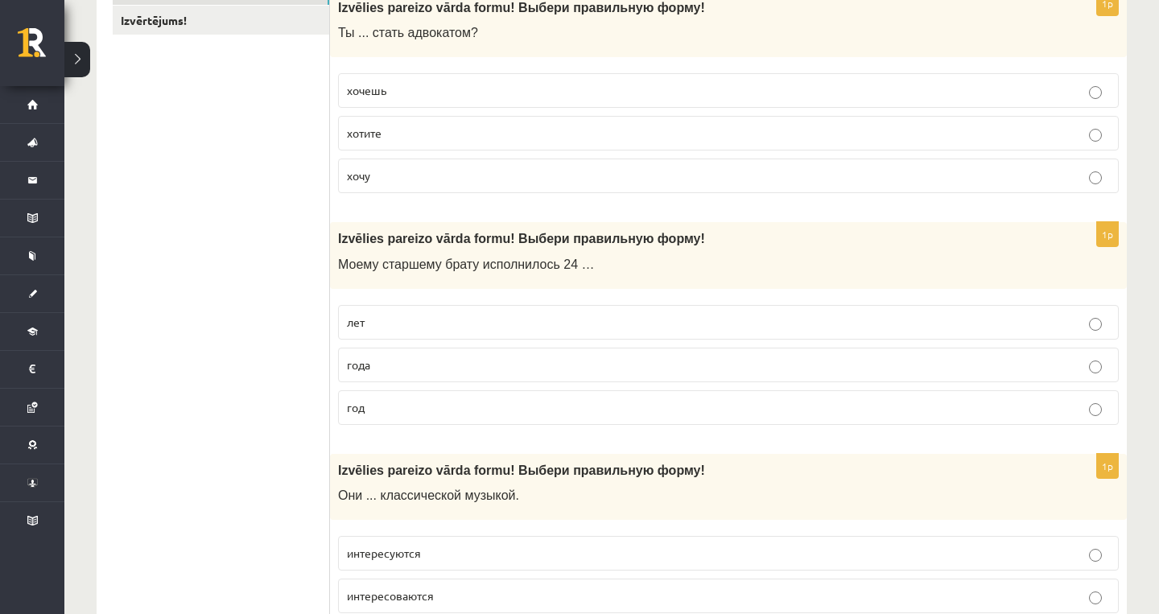
scroll to position [234, 0]
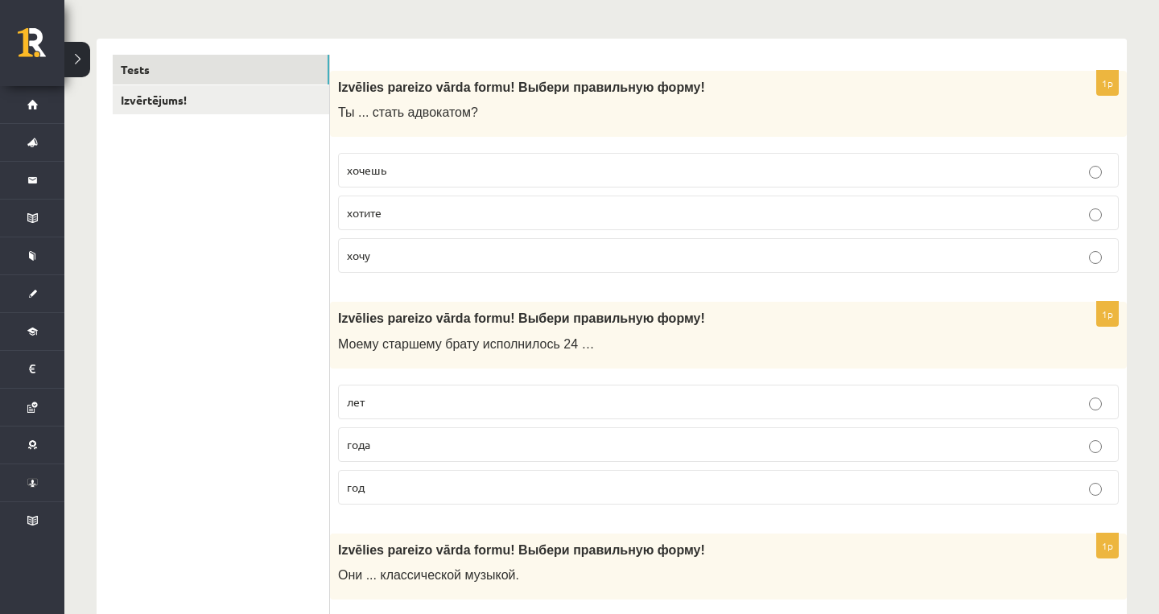
click at [595, 419] on fieldset "лет года год" at bounding box center [728, 443] width 781 height 133
click at [686, 186] on label "хочешь" at bounding box center [728, 170] width 781 height 35
click at [597, 538] on div "Izvēlies pareizo vārda formu! Выбери правильную форму! Они ... классической муз…" at bounding box center [728, 567] width 797 height 67
click at [627, 447] on p "года" at bounding box center [728, 444] width 763 height 17
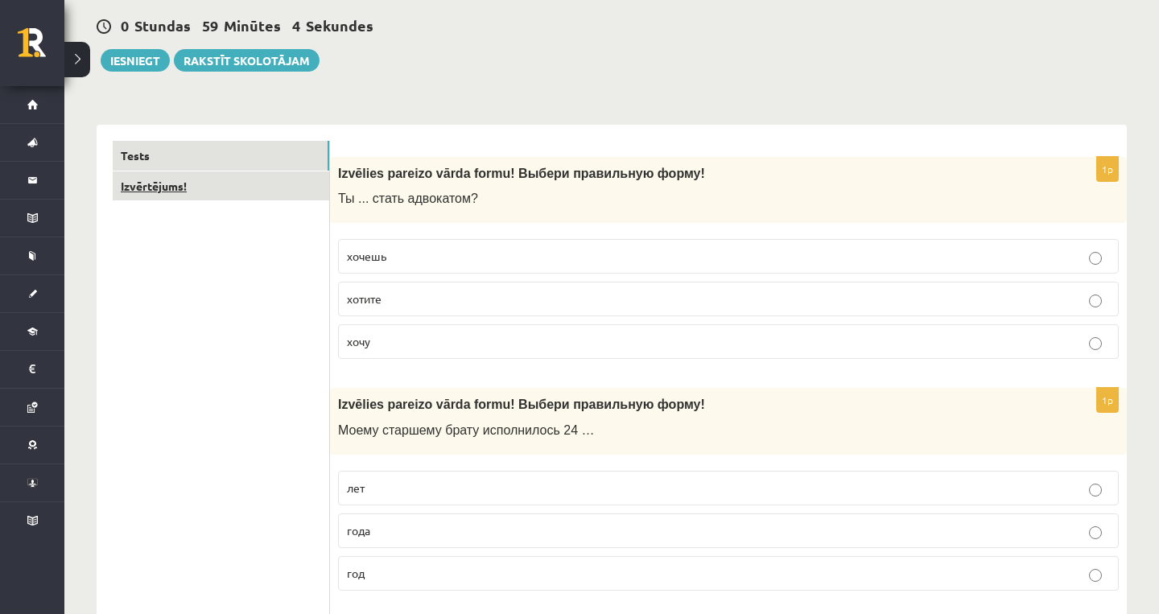
scroll to position [0, 0]
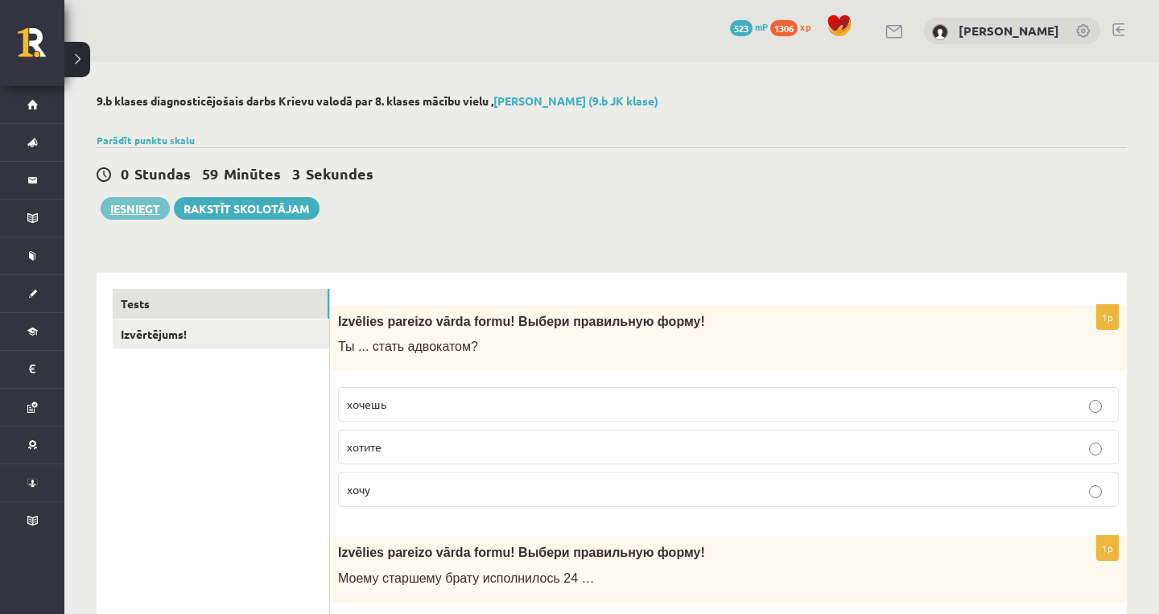
click at [161, 212] on button "Iesniegt" at bounding box center [135, 208] width 69 height 23
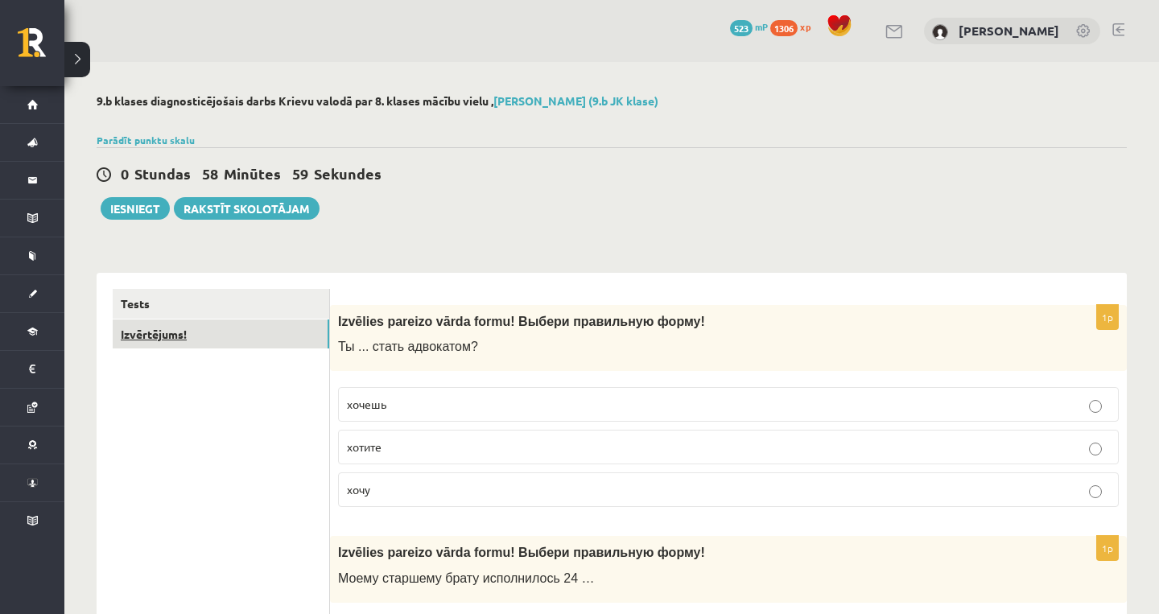
click at [269, 333] on link "Izvērtējums!" at bounding box center [221, 335] width 217 height 30
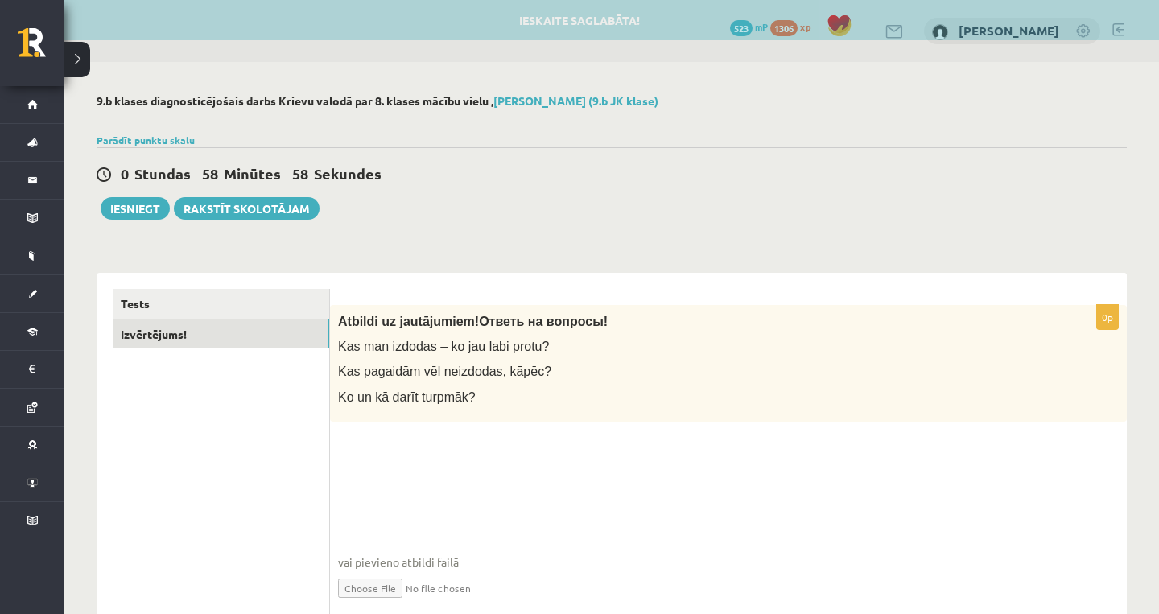
click at [440, 444] on div "0p Atbildi uz jautājumiem! Ответь на вопросы! Kas man izdodas – ko jau labi pro…" at bounding box center [728, 466] width 797 height 323
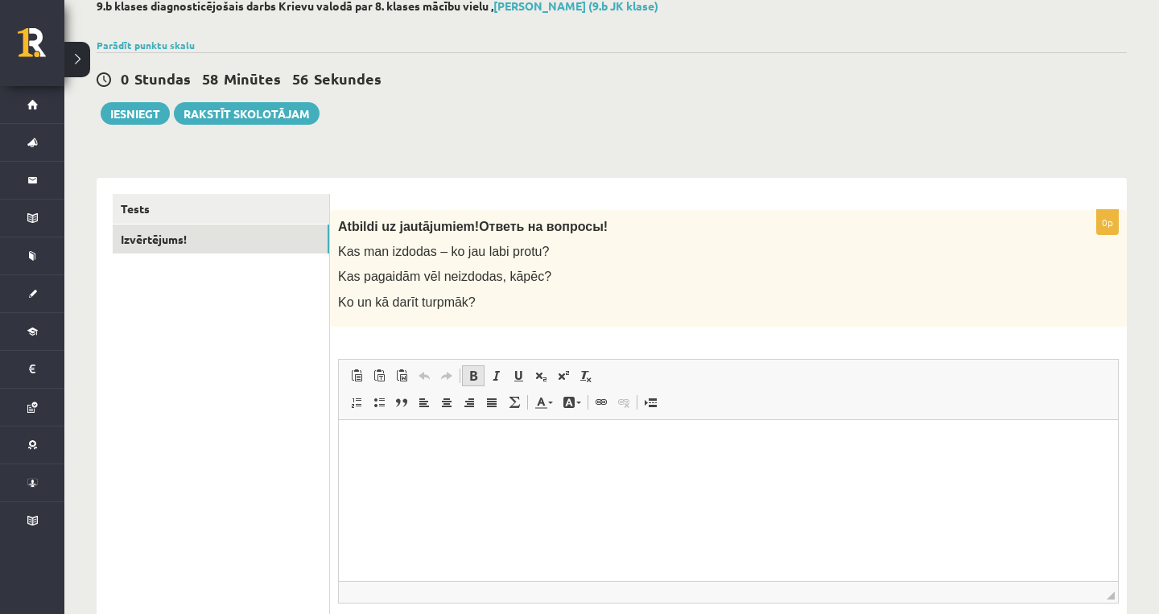
scroll to position [94, 0]
click at [463, 469] on html at bounding box center [728, 444] width 779 height 49
click at [156, 99] on div "0 Stundas 58 Minūtes 45 Sekundes Ieskaite saglabāta! Iesniegt Rakstīt skolotājam" at bounding box center [612, 89] width 1030 height 72
click at [156, 108] on button "Iesniegt" at bounding box center [135, 114] width 69 height 23
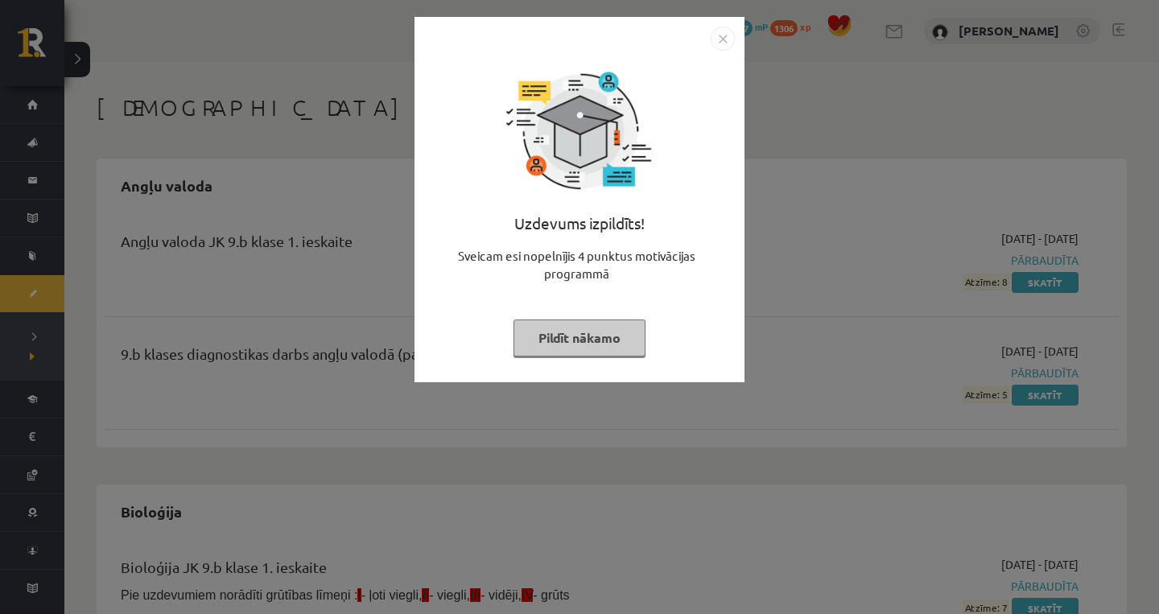
click at [595, 336] on button "Pildīt nākamo" at bounding box center [579, 338] width 132 height 37
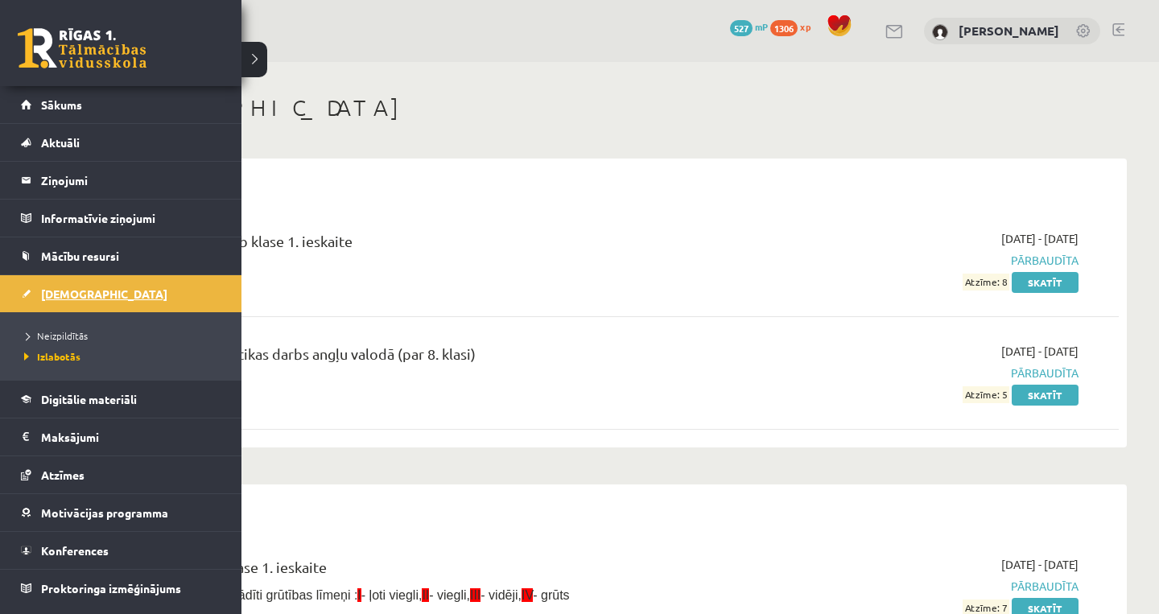
click at [96, 295] on link "[DEMOGRAPHIC_DATA]" at bounding box center [121, 293] width 200 height 37
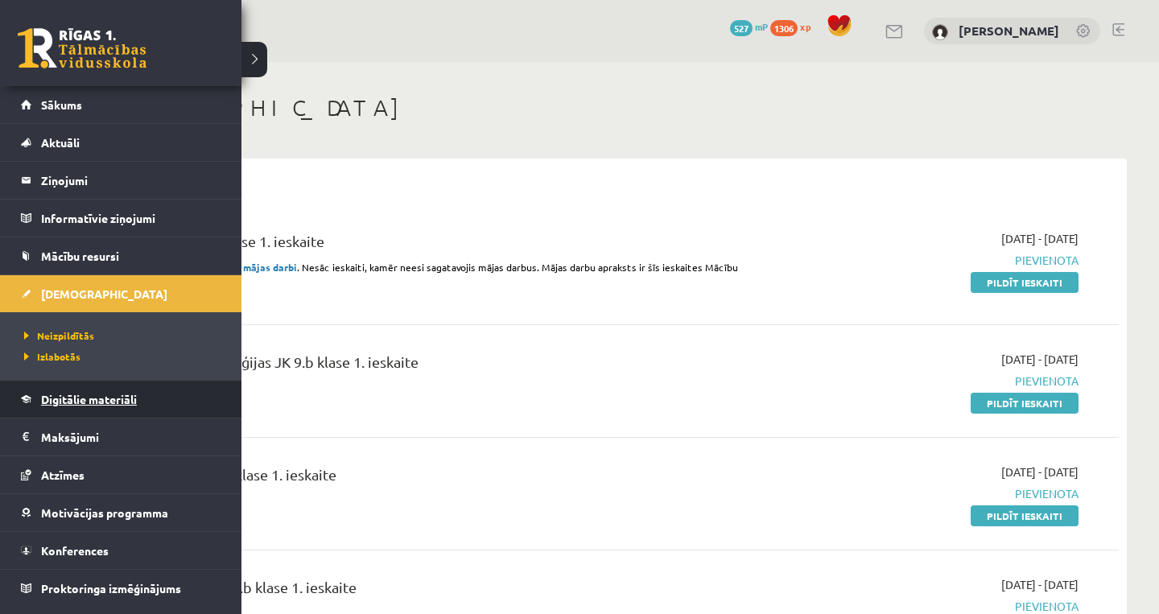
click at [64, 398] on span "Digitālie materiāli" at bounding box center [89, 399] width 96 height 14
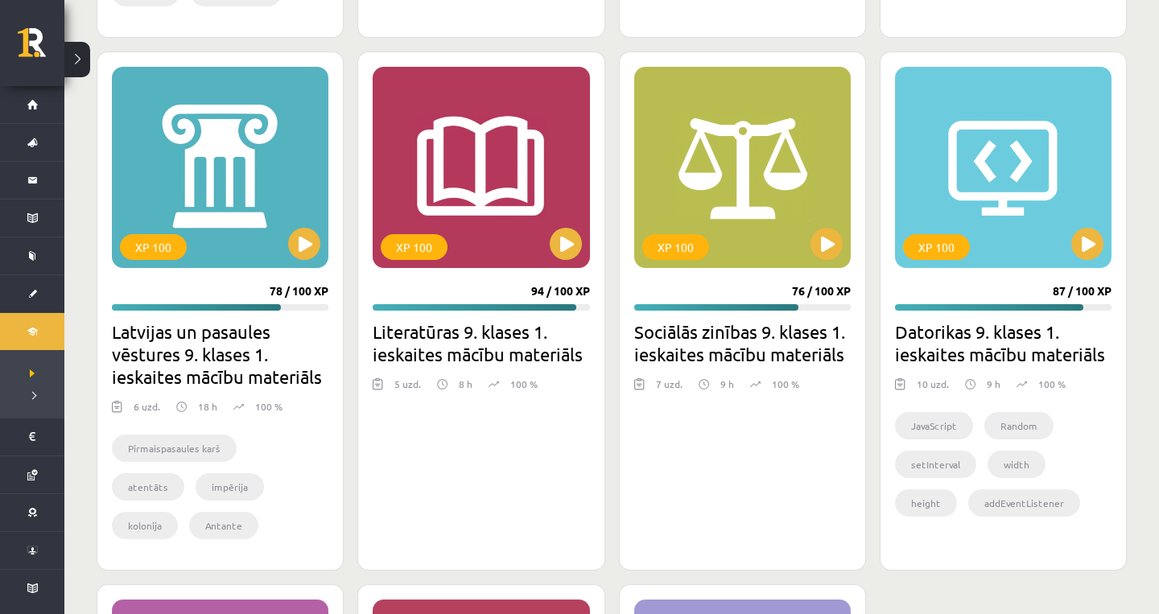
scroll to position [1813, 0]
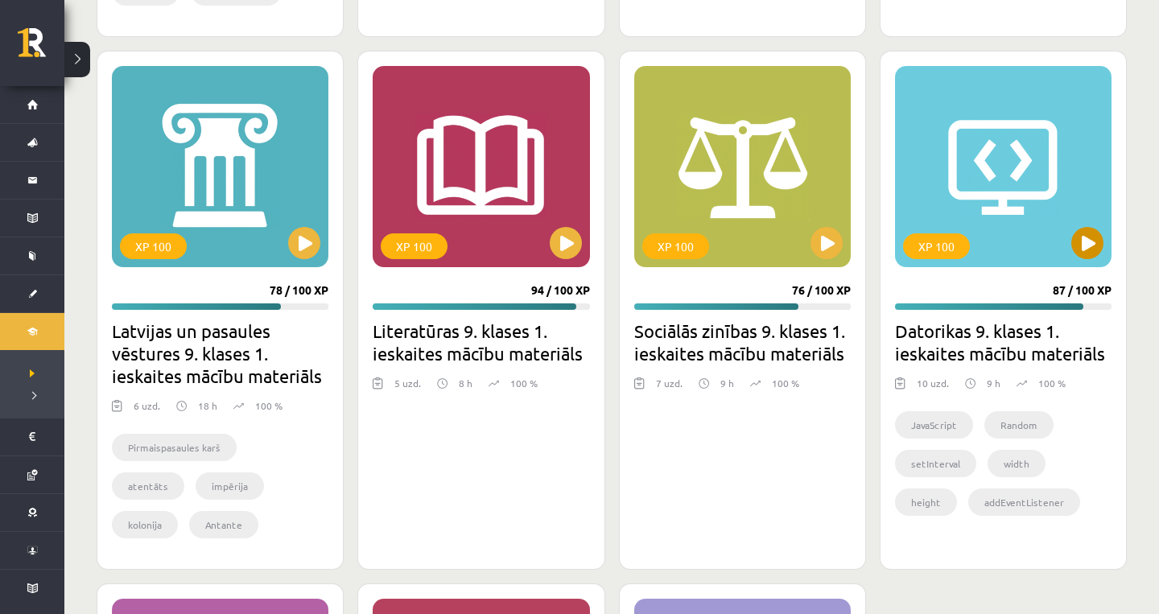
click at [1087, 245] on button at bounding box center [1087, 243] width 32 height 32
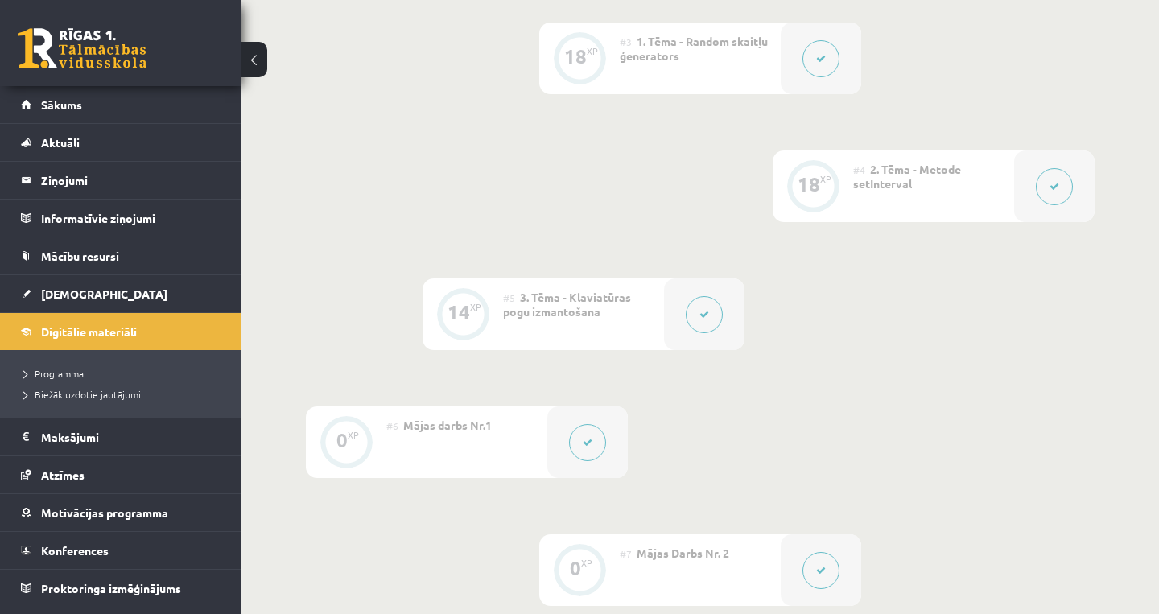
scroll to position [687, 0]
click at [602, 409] on div at bounding box center [587, 441] width 80 height 72
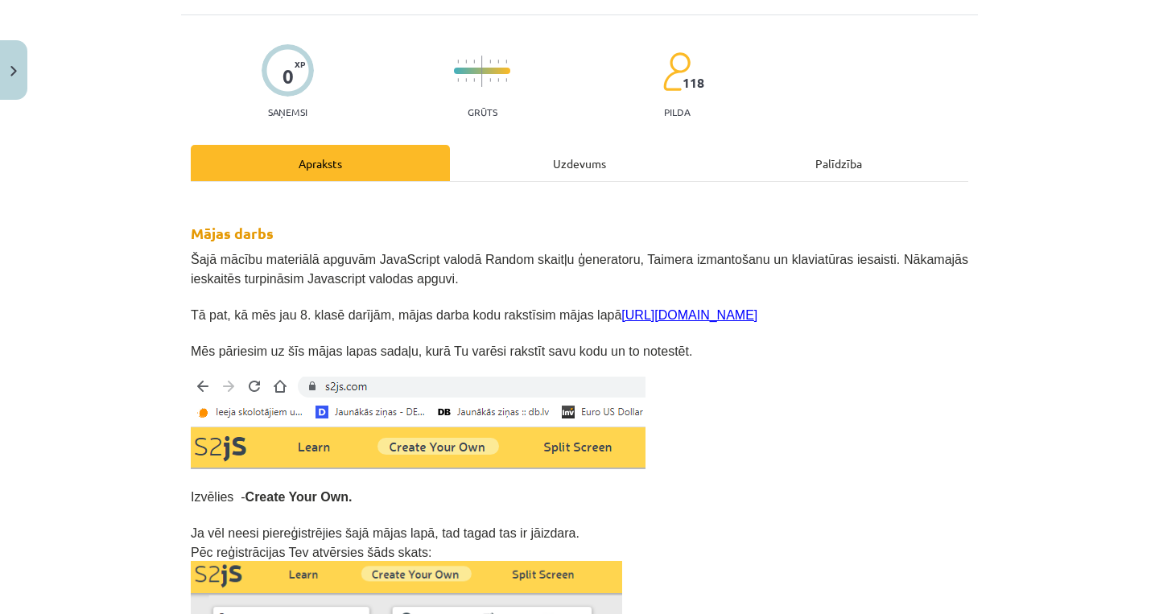
scroll to position [97, 0]
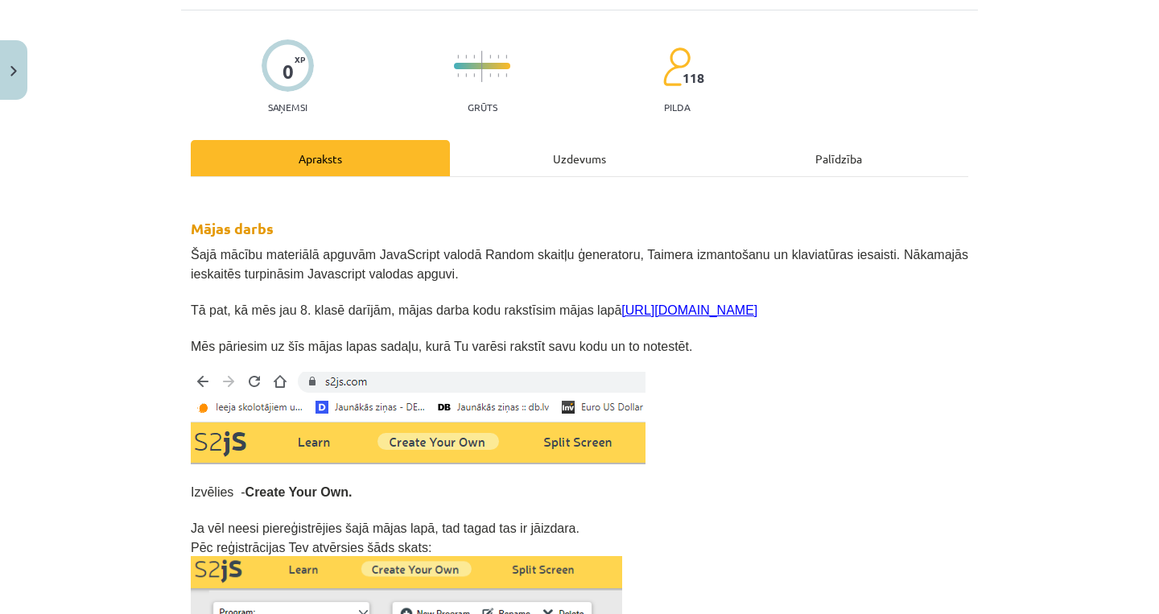
click at [694, 315] on link "https://s2js.com/" at bounding box center [689, 310] width 136 height 14
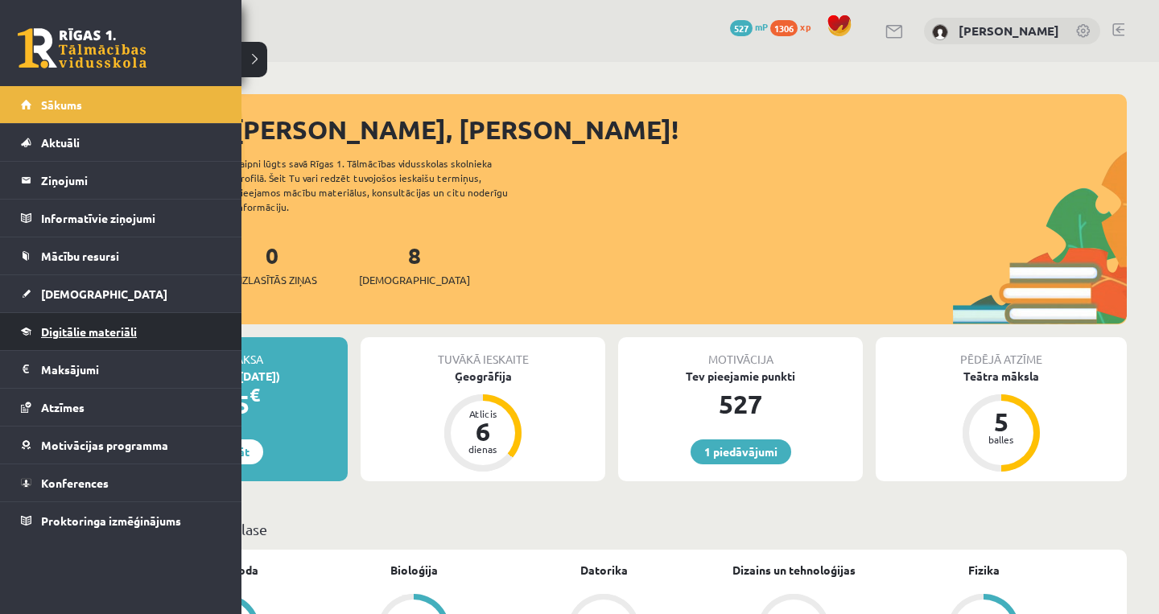
click at [61, 337] on span "Digitālie materiāli" at bounding box center [89, 331] width 96 height 14
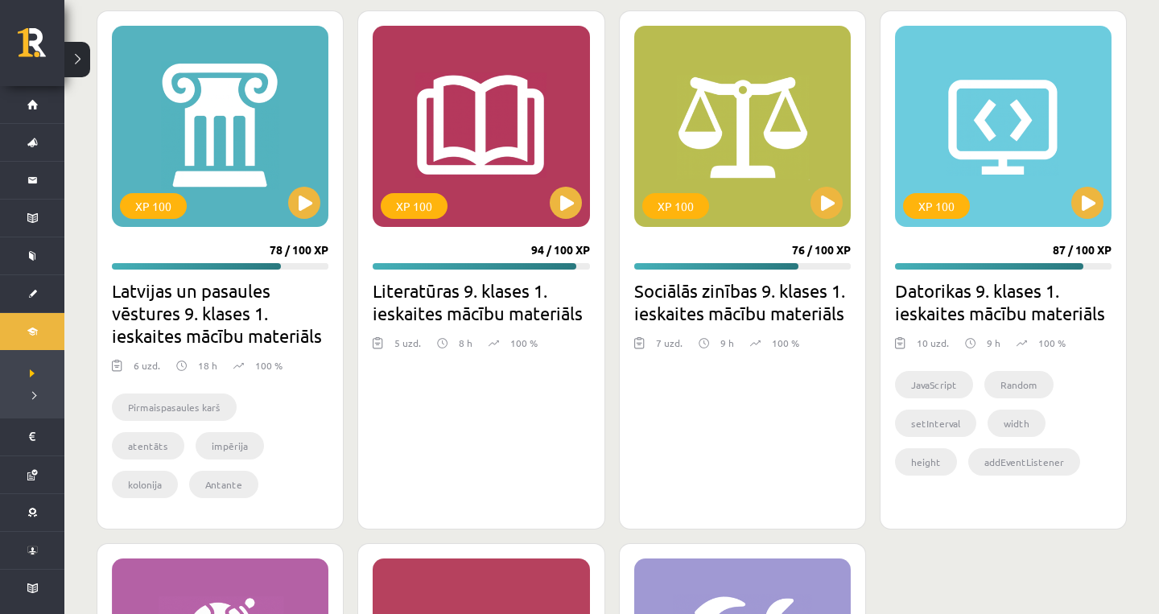
scroll to position [1880, 0]
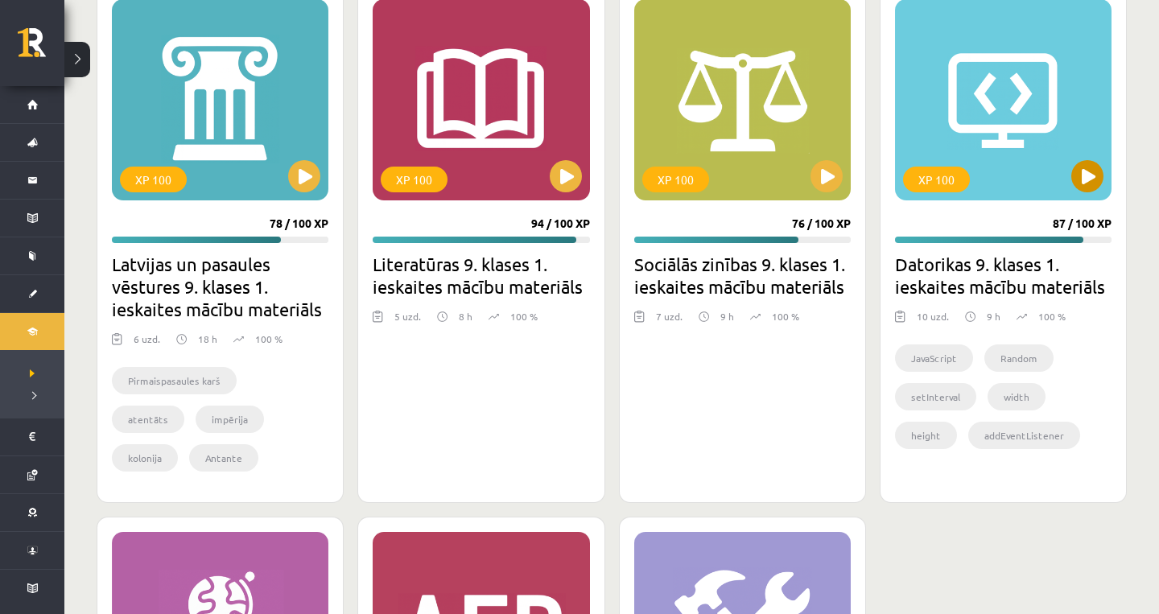
click at [1095, 175] on button at bounding box center [1087, 176] width 32 height 32
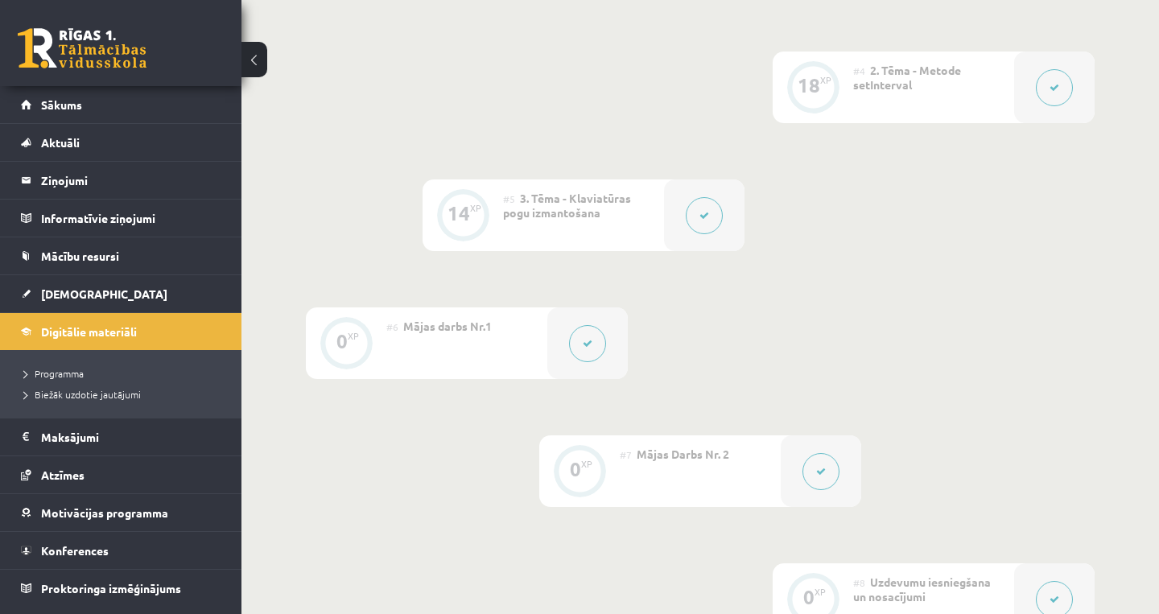
scroll to position [681, 0]
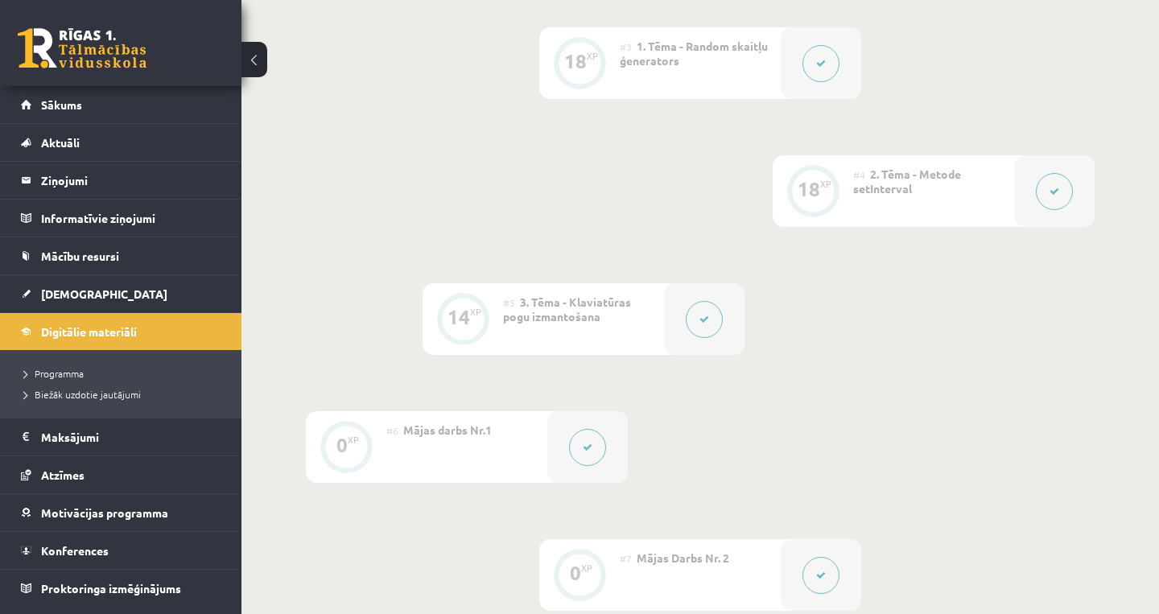
click at [595, 416] on div at bounding box center [587, 447] width 80 height 72
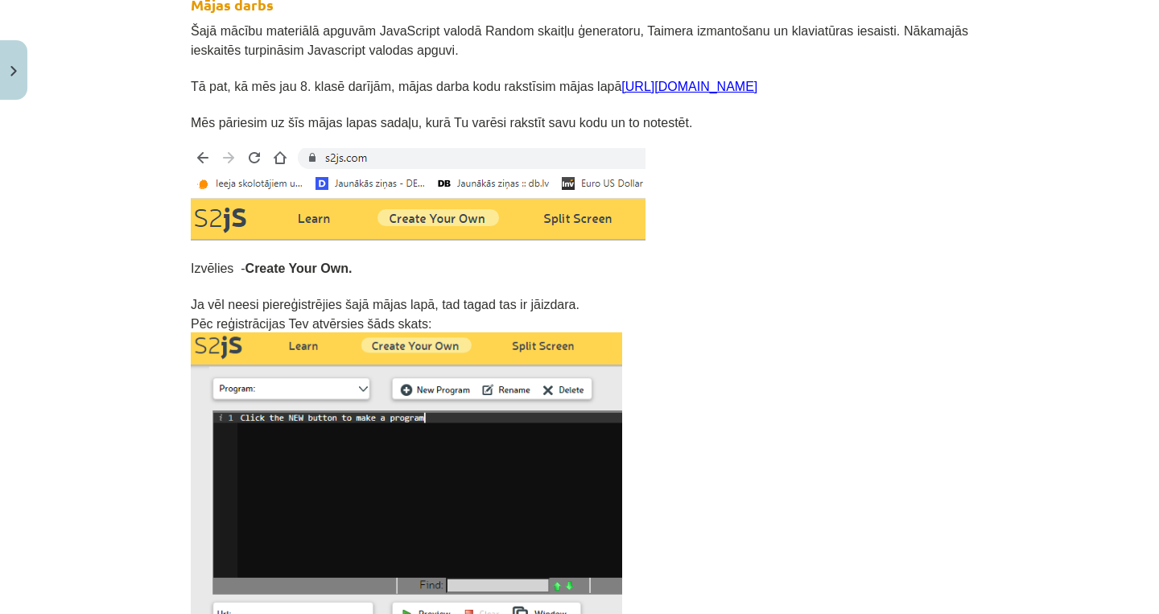
scroll to position [316, 0]
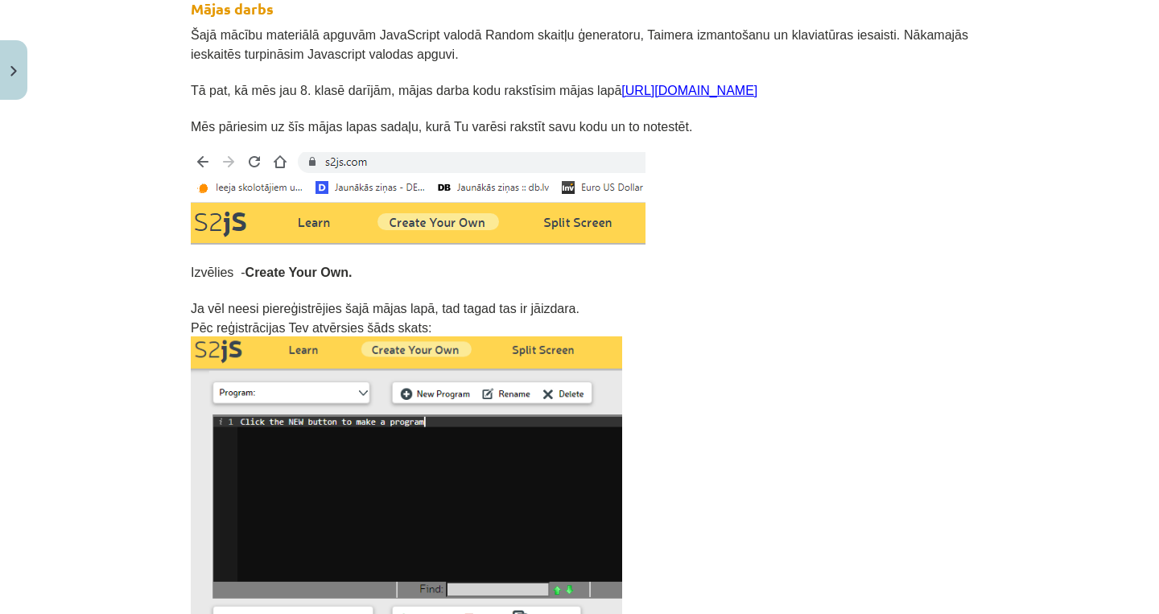
drag, startPoint x: 739, startPoint y: 83, endPoint x: 629, endPoint y: 93, distance: 110.0
click at [629, 93] on p "Tā pat, kā mēs jau 8. klasē darījām, mājas darba kodu rakstīsim mājas lapā http…" at bounding box center [579, 89] width 777 height 19
copy span "Tā pat, kā mēs jau 8. klasē darījām, mājas darba kodu rakstīsim mājas lapā http…"
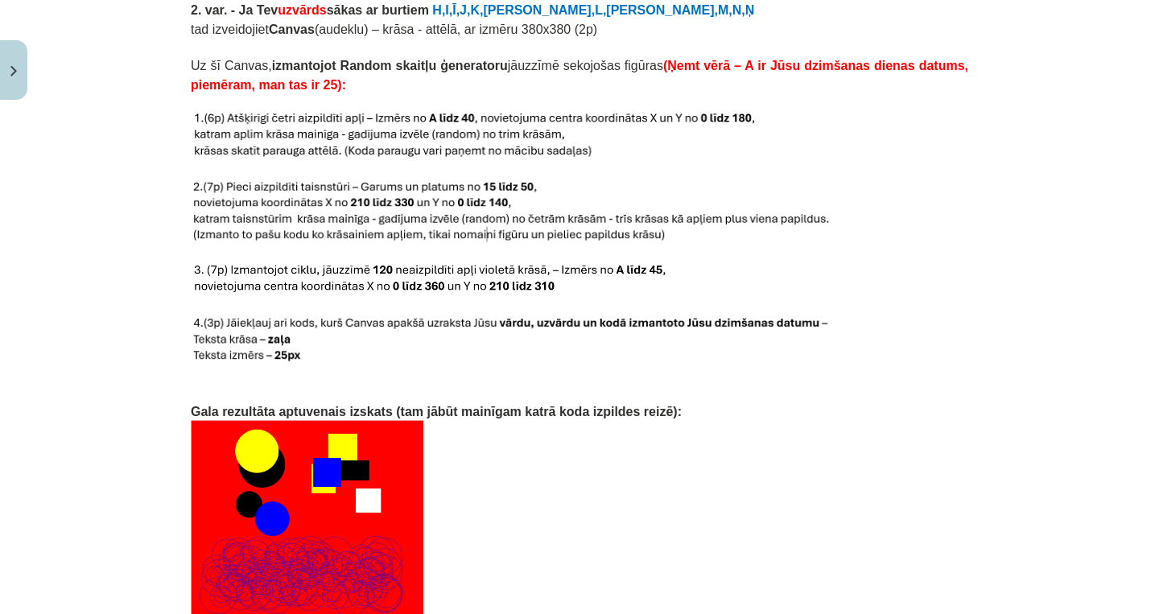
scroll to position [2464, 0]
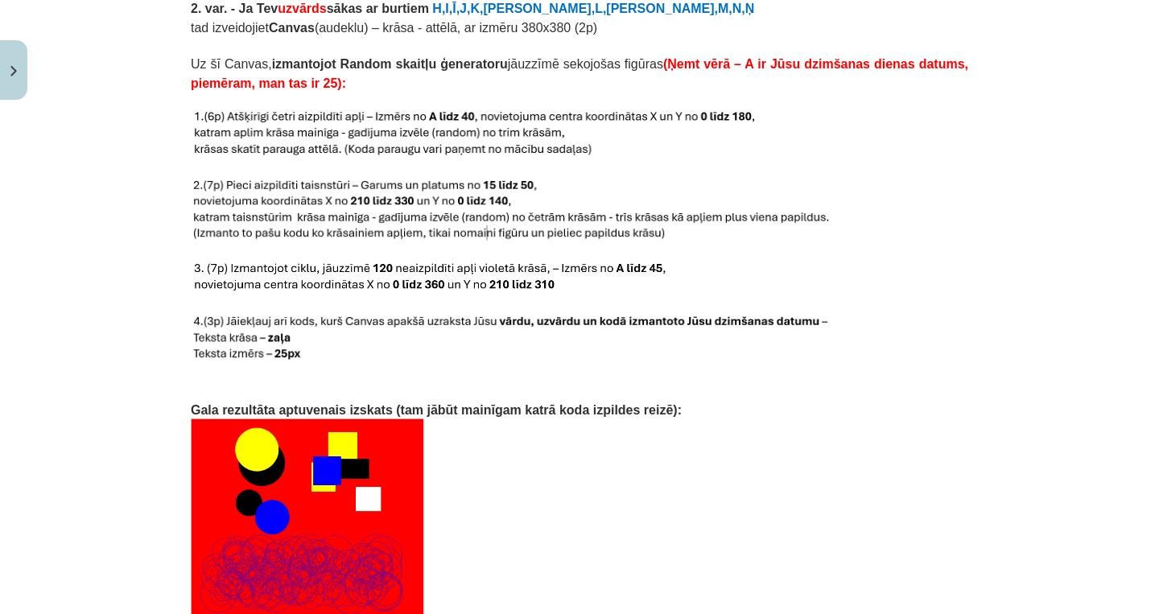
click at [854, 296] on p at bounding box center [579, 304] width 777 height 17
click at [957, 184] on p at bounding box center [579, 211] width 777 height 64
click at [934, 219] on p at bounding box center [579, 211] width 777 height 64
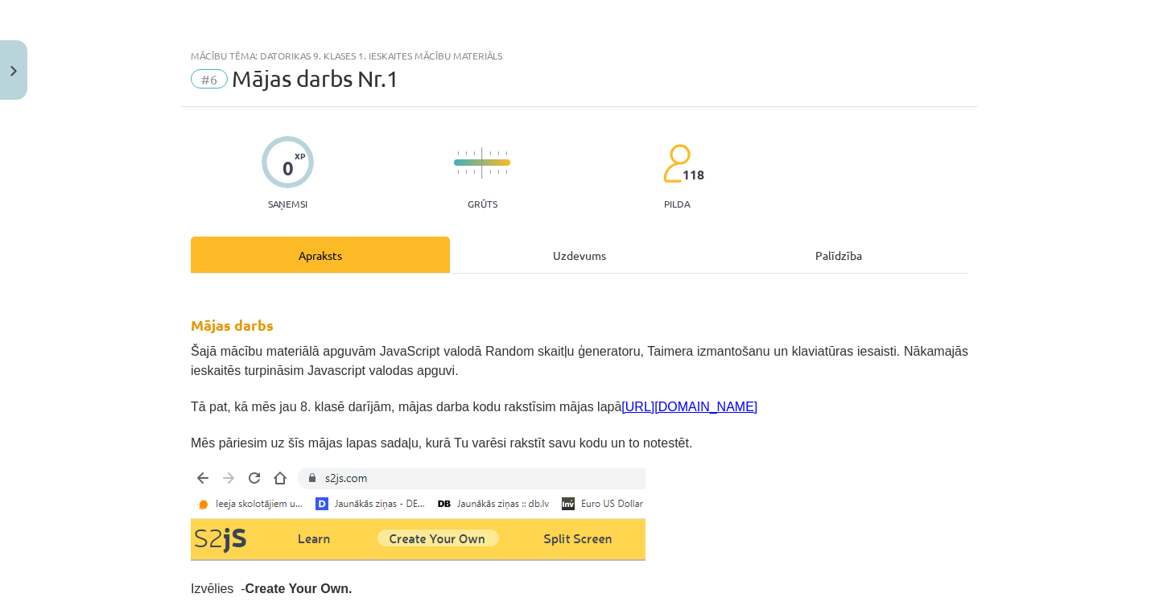
scroll to position [0, 0]
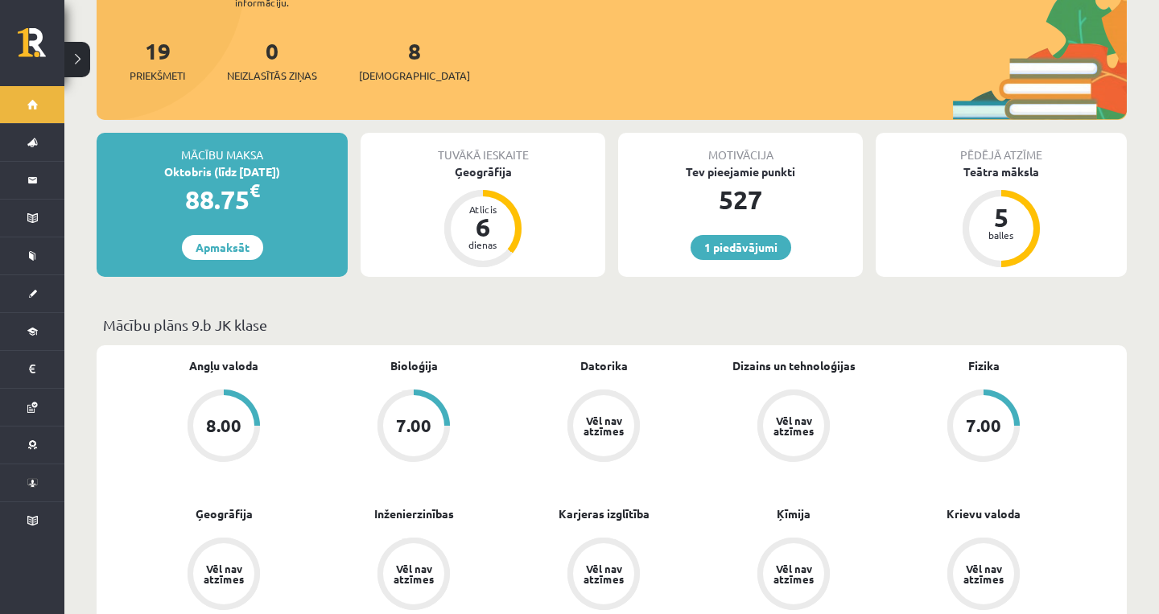
scroll to position [207, 0]
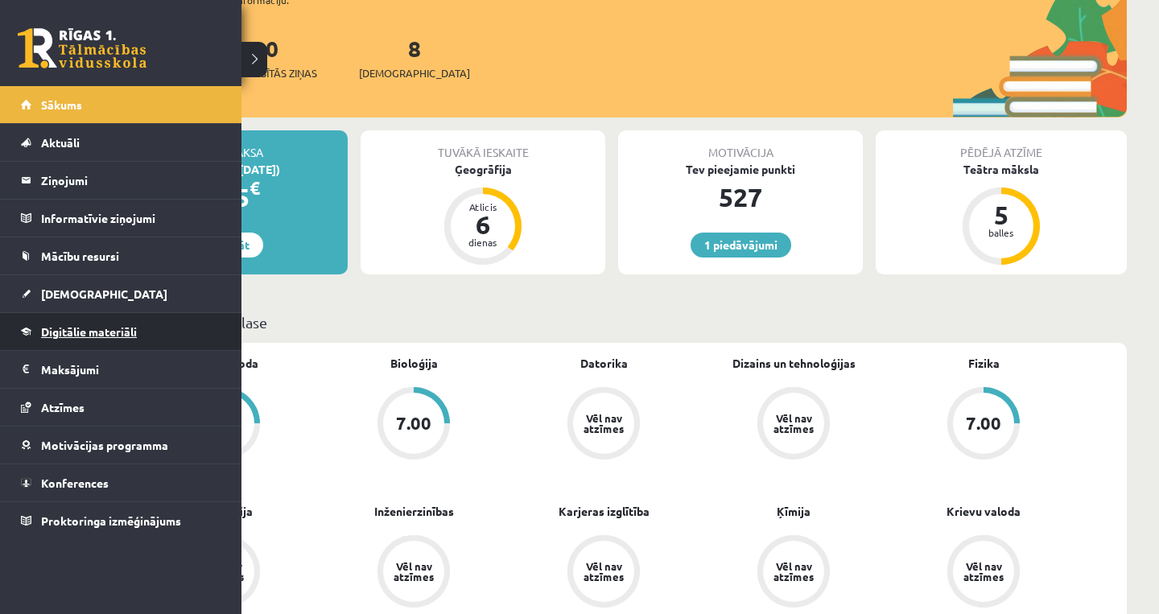
click at [119, 328] on span "Digitālie materiāli" at bounding box center [89, 331] width 96 height 14
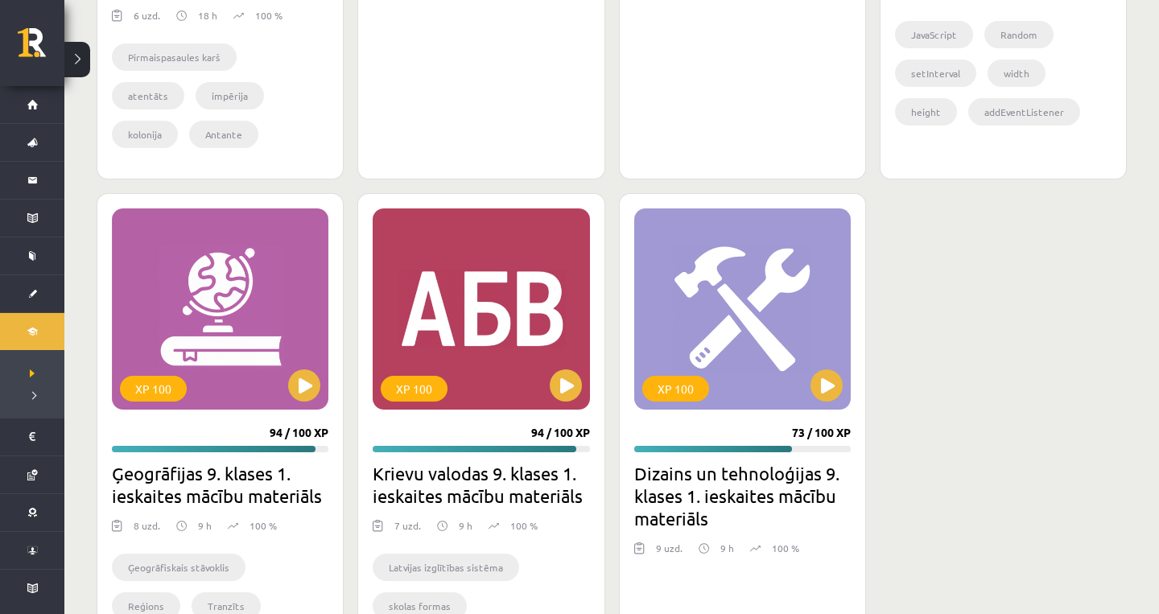
scroll to position [2208, 0]
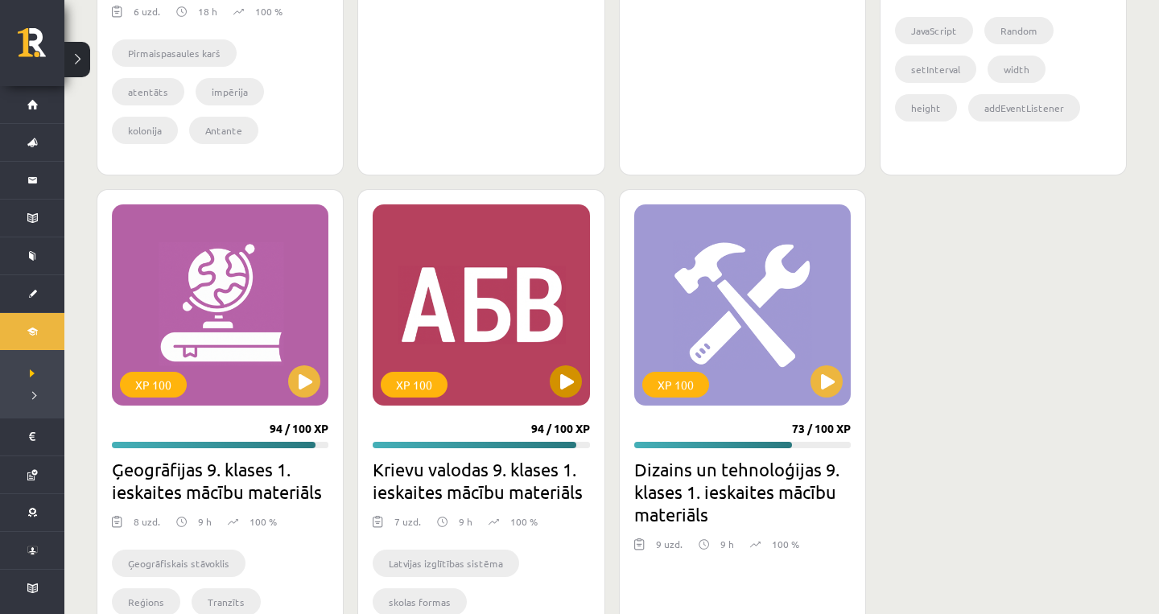
click at [558, 379] on button at bounding box center [566, 381] width 32 height 32
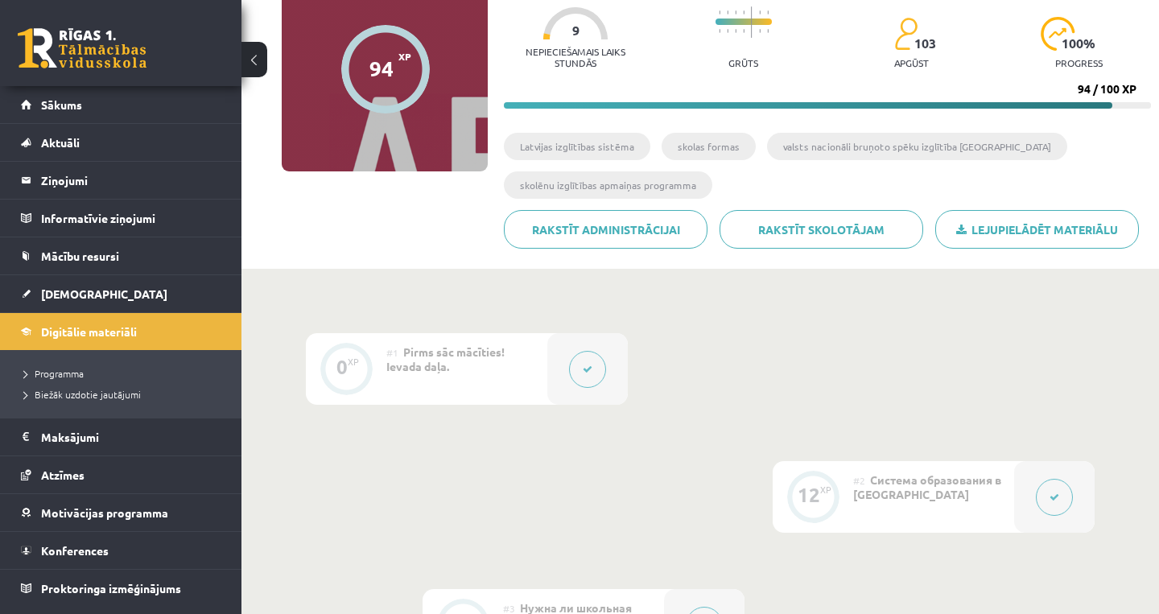
scroll to position [158, 0]
click at [1058, 509] on button at bounding box center [1054, 497] width 37 height 37
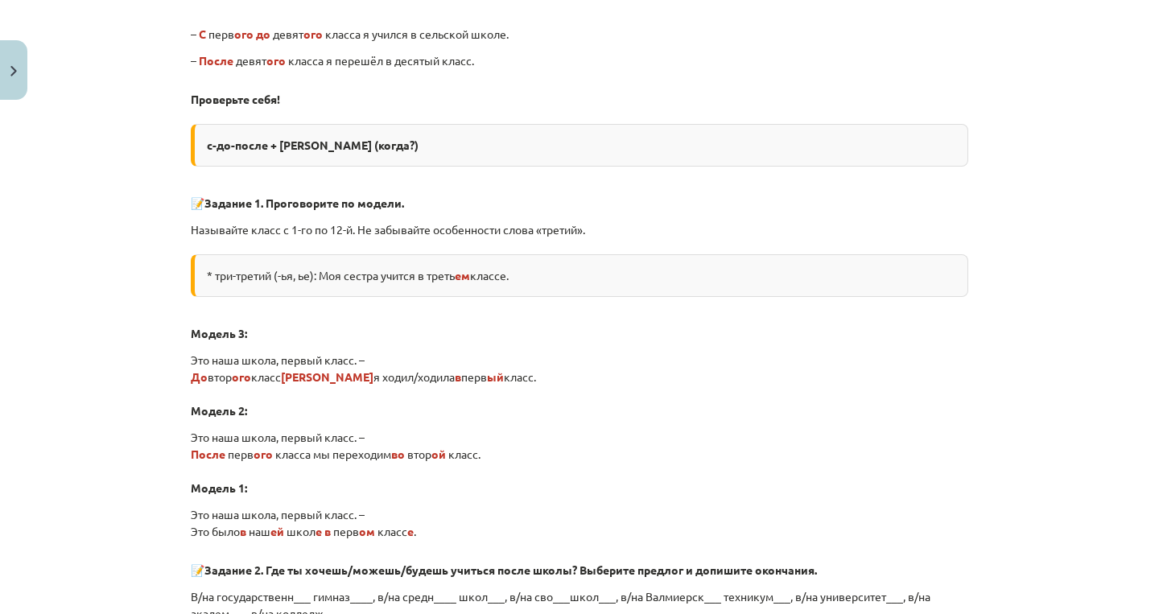
scroll to position [1460, 0]
